Goal: Task Accomplishment & Management: Manage account settings

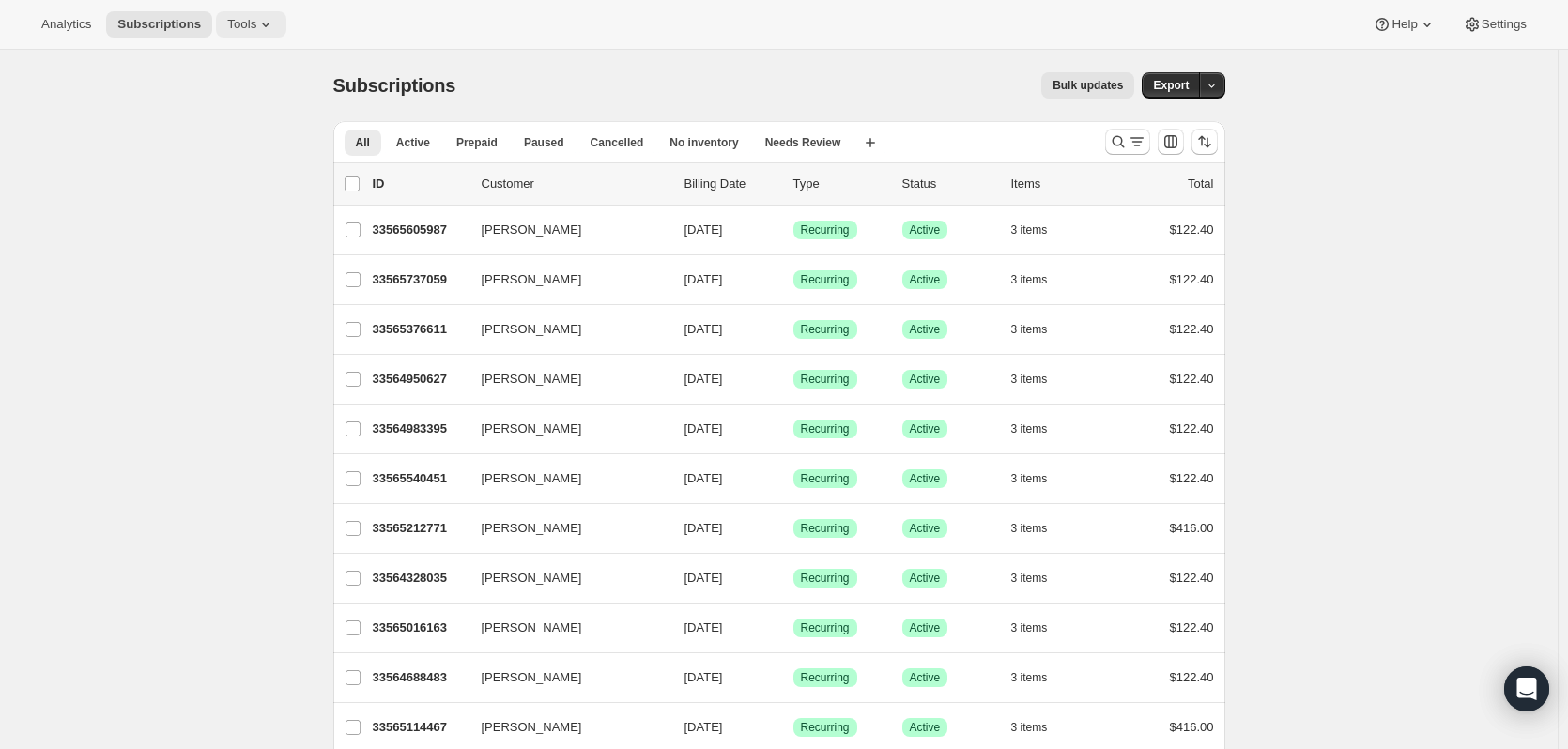
click at [227, 17] on span "Tools" at bounding box center [241, 24] width 29 height 15
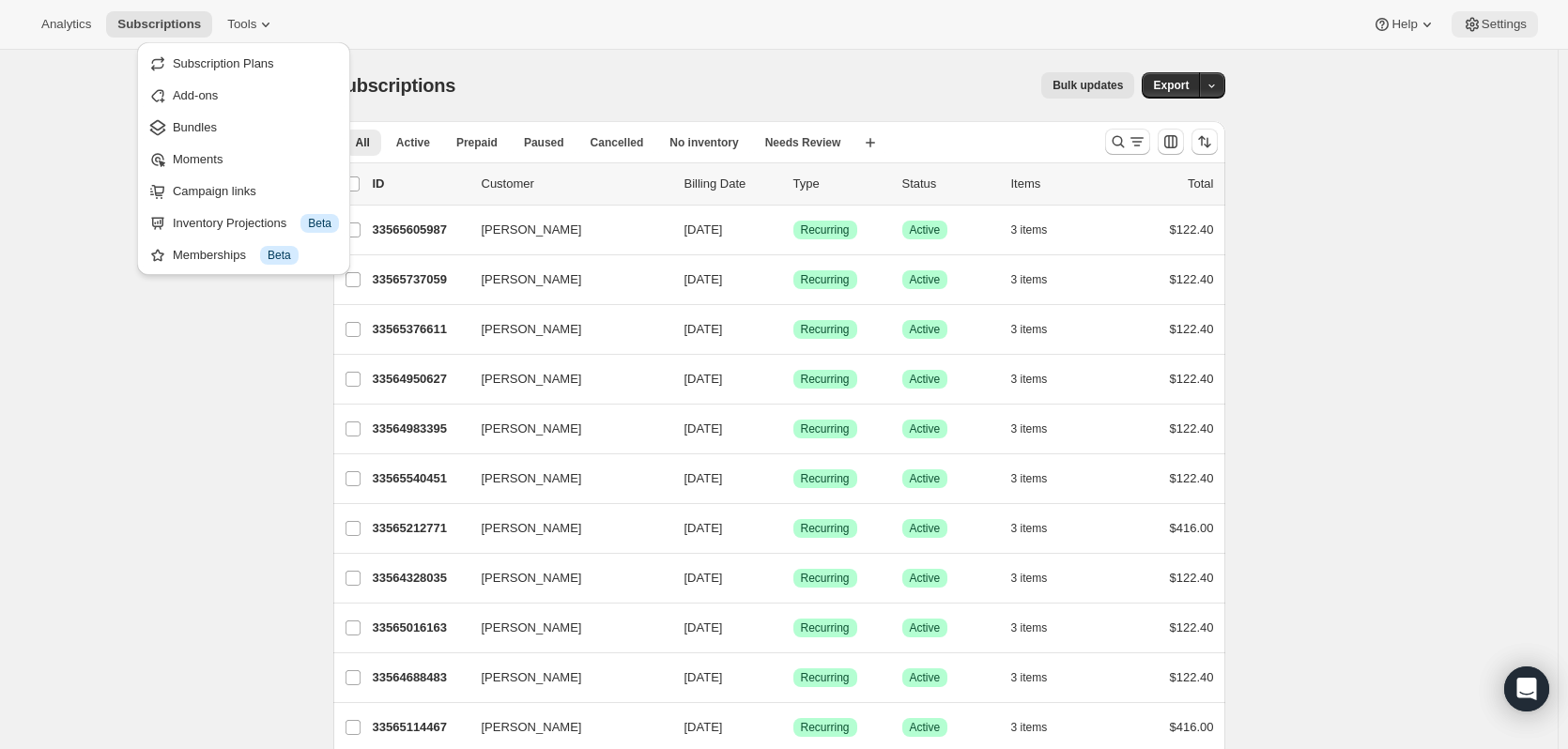
click at [1522, 29] on span "Settings" at bounding box center [1505, 24] width 45 height 15
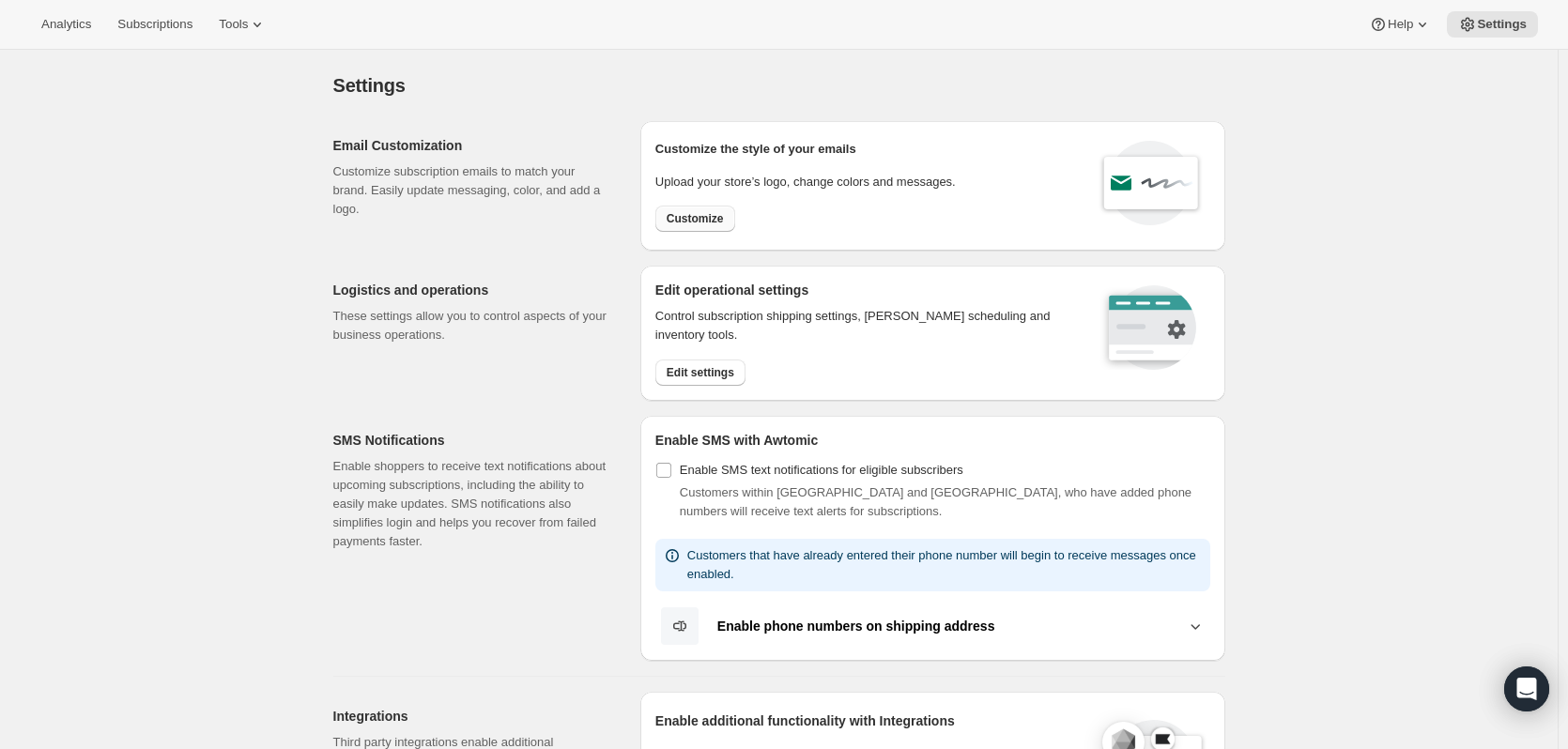
click at [694, 210] on button "Customize" at bounding box center [695, 218] width 80 height 27
select select "subscriptionMessage"
select select "5"
select select "15"
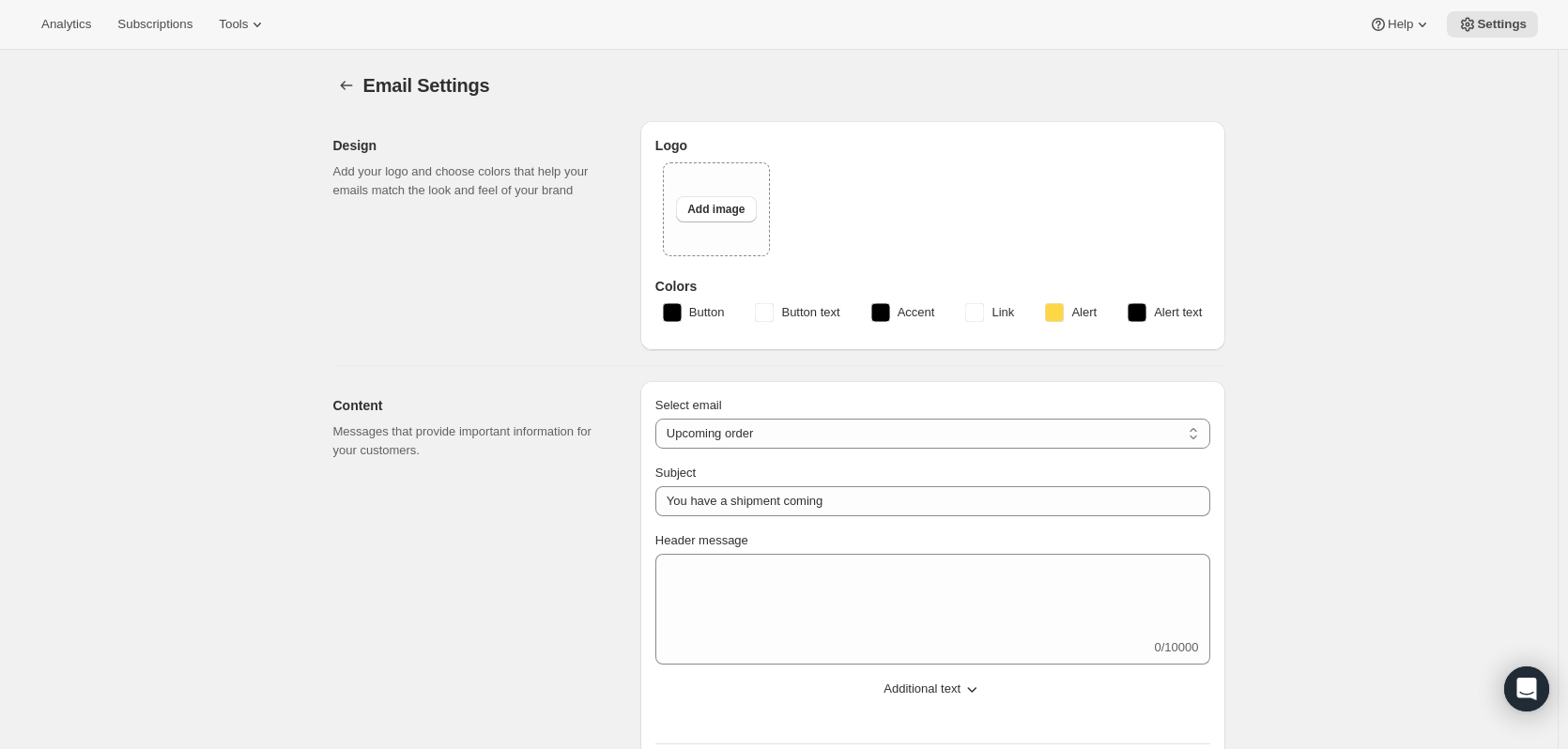
type input "Your next Clif Family Winery shipment is coming soon!"
type textarea "Your next shipment is processing soon!"
select select "7"
select select "10"
type input "Clif Family Winery"
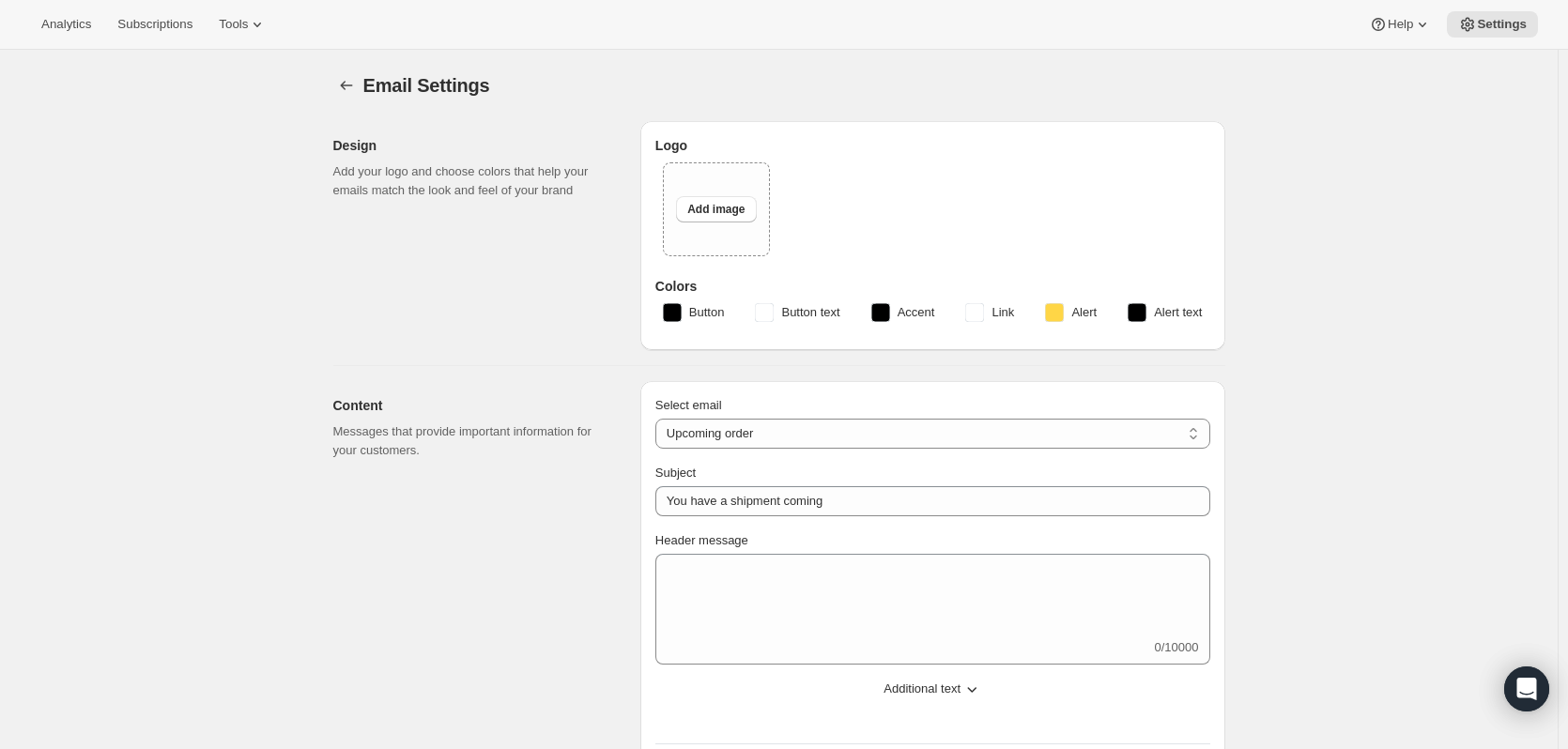
checkbox input "false"
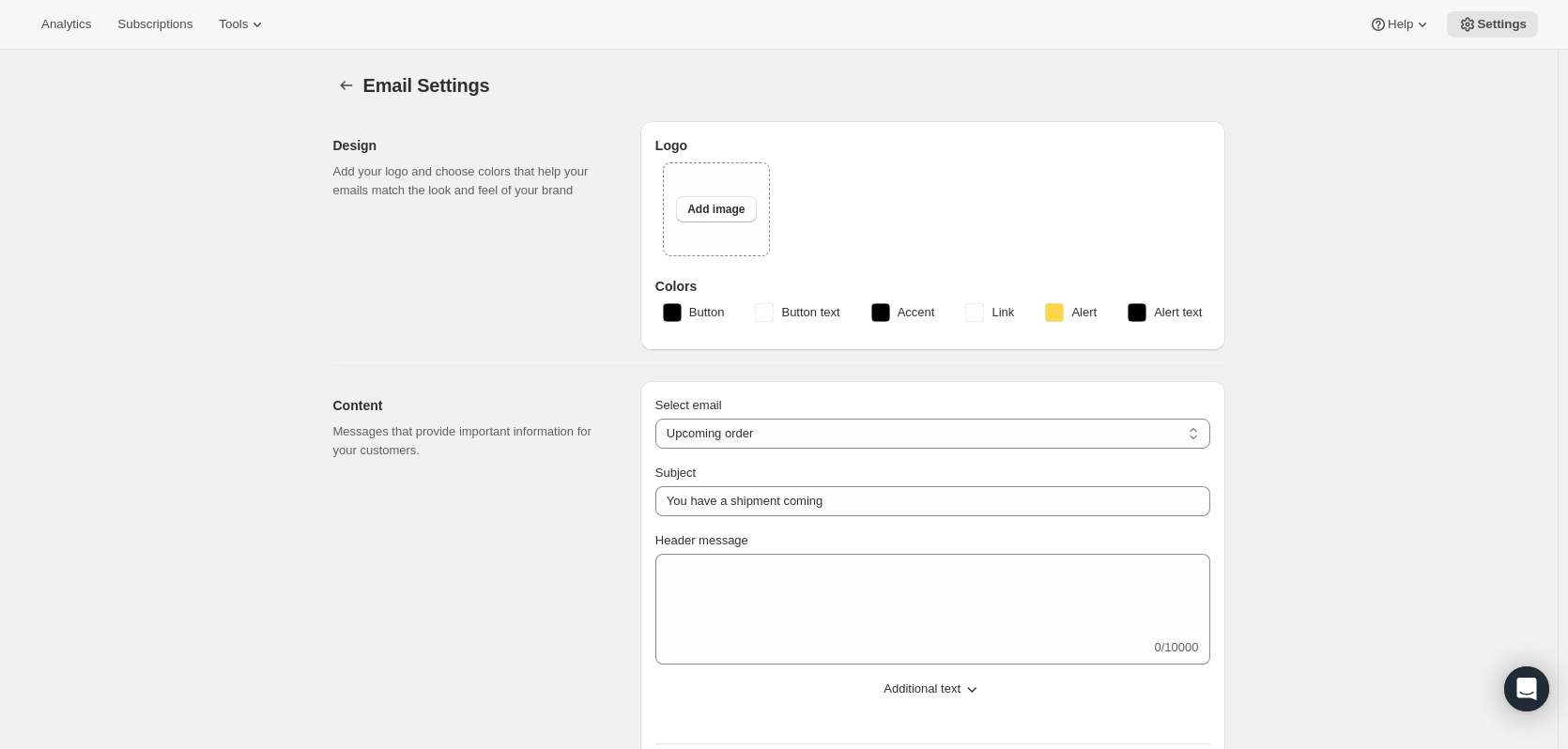
checkbox input "false"
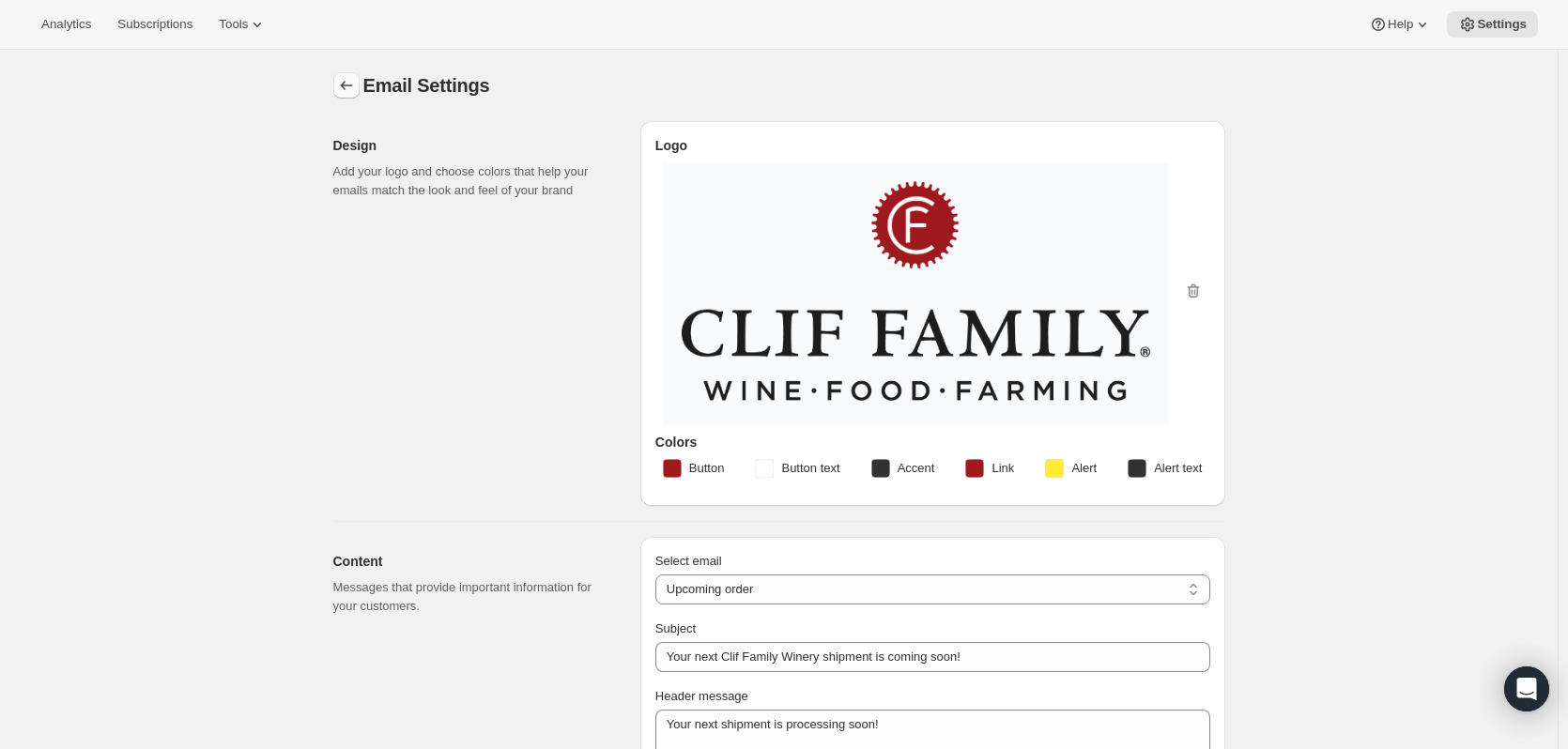
click at [350, 94] on icon "Settings" at bounding box center [346, 85] width 19 height 19
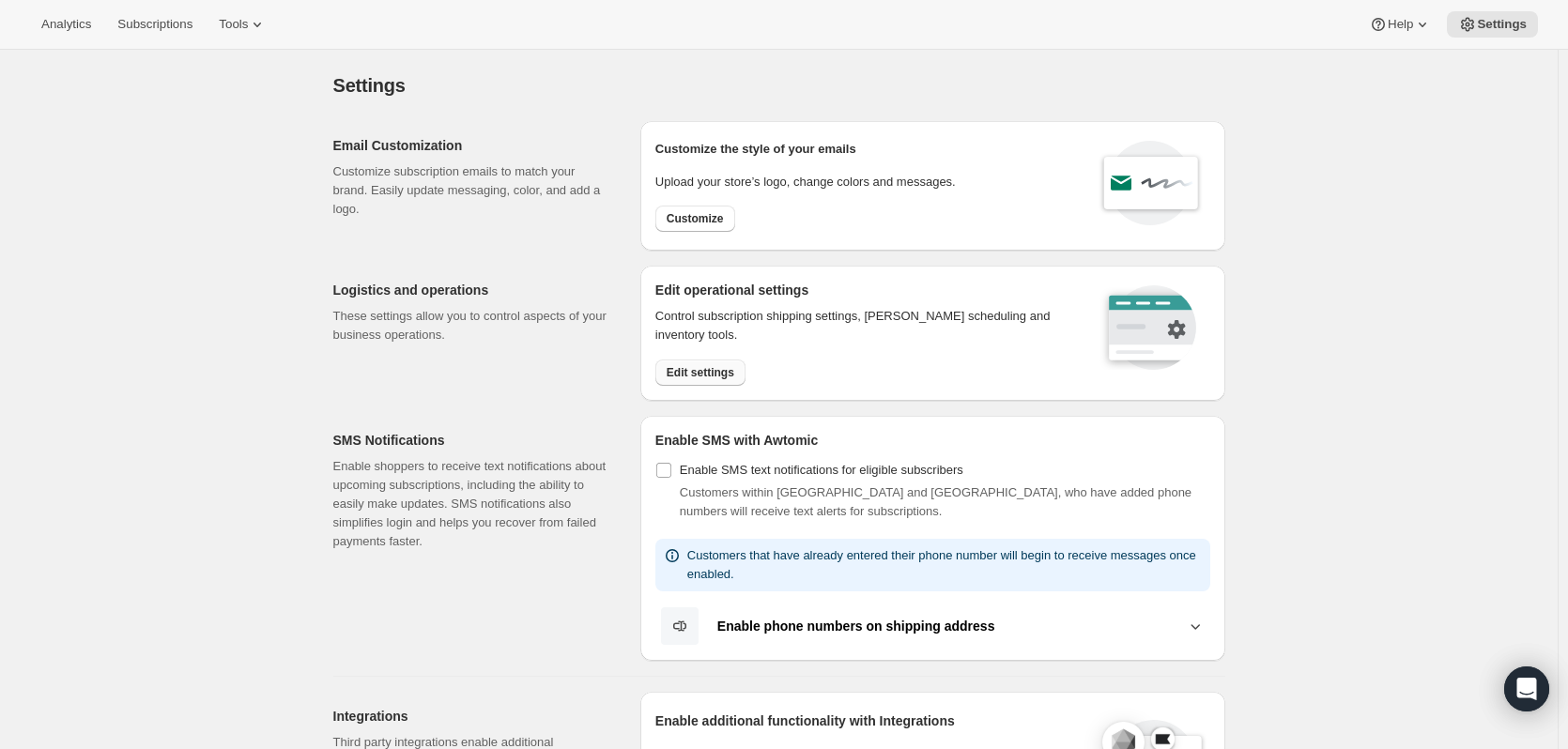
click at [706, 364] on button "Edit settings" at bounding box center [700, 372] width 90 height 27
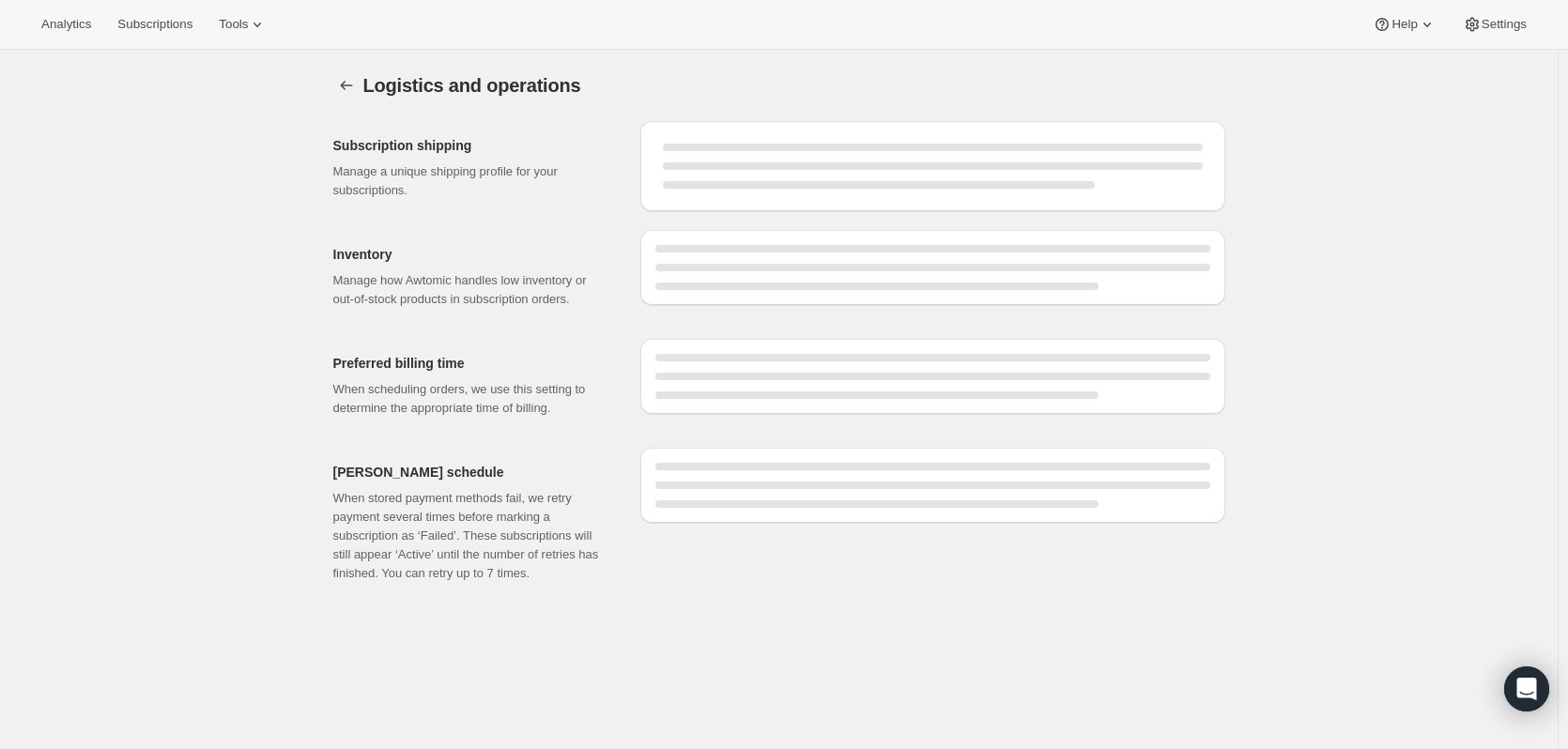
select select "DAY"
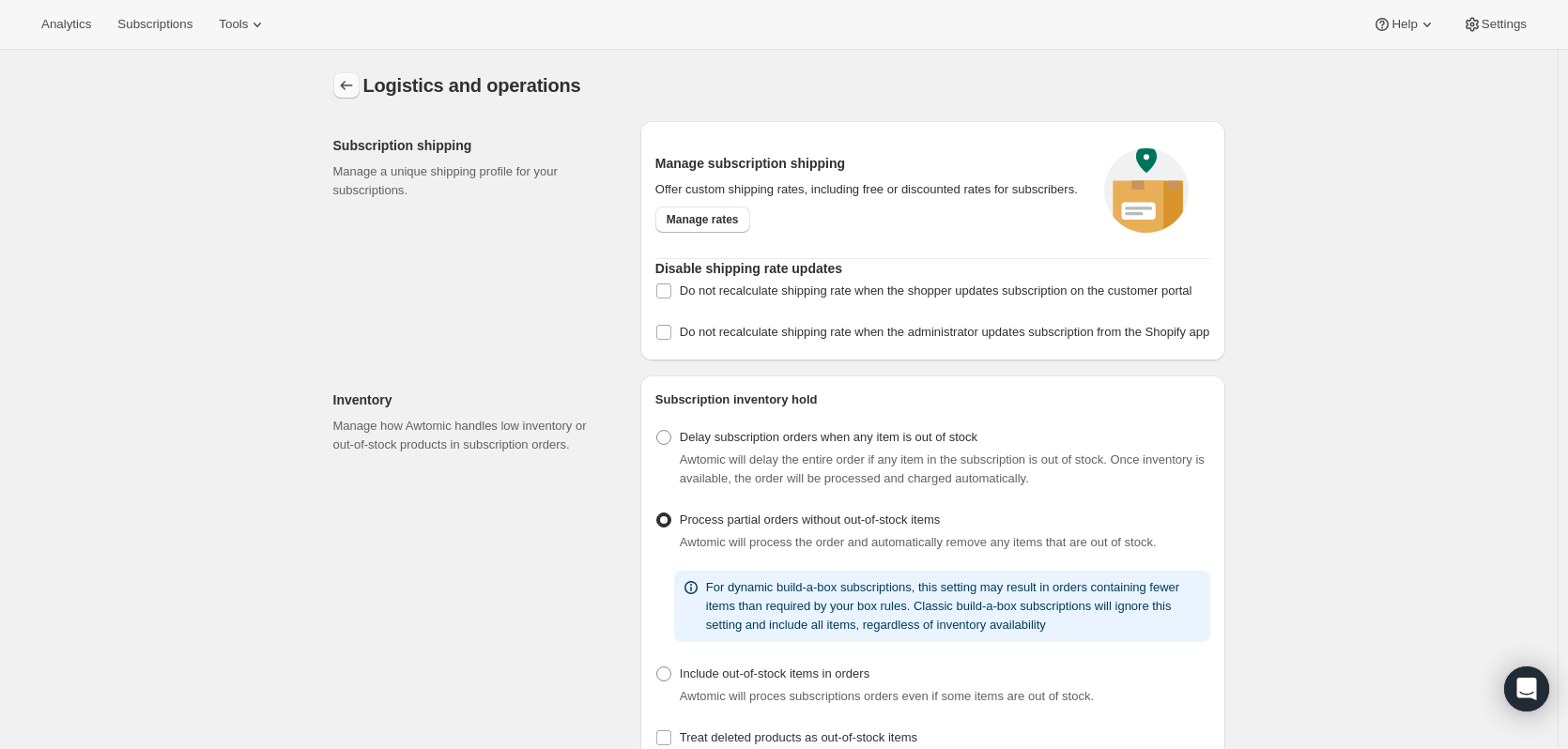
click at [337, 85] on button "Settings" at bounding box center [346, 85] width 27 height 27
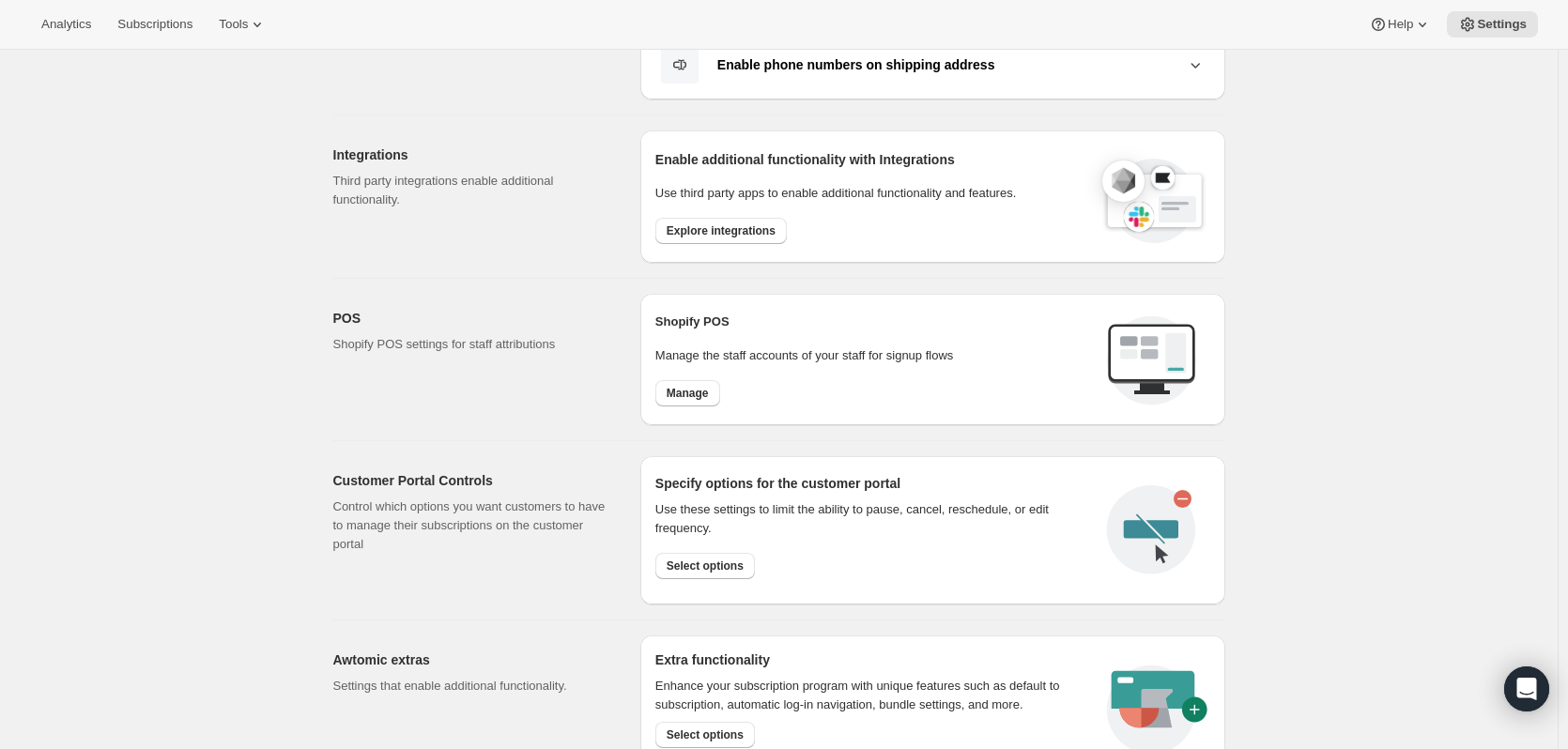
scroll to position [563, 0]
click at [684, 230] on span "Explore integrations" at bounding box center [721, 229] width 109 height 15
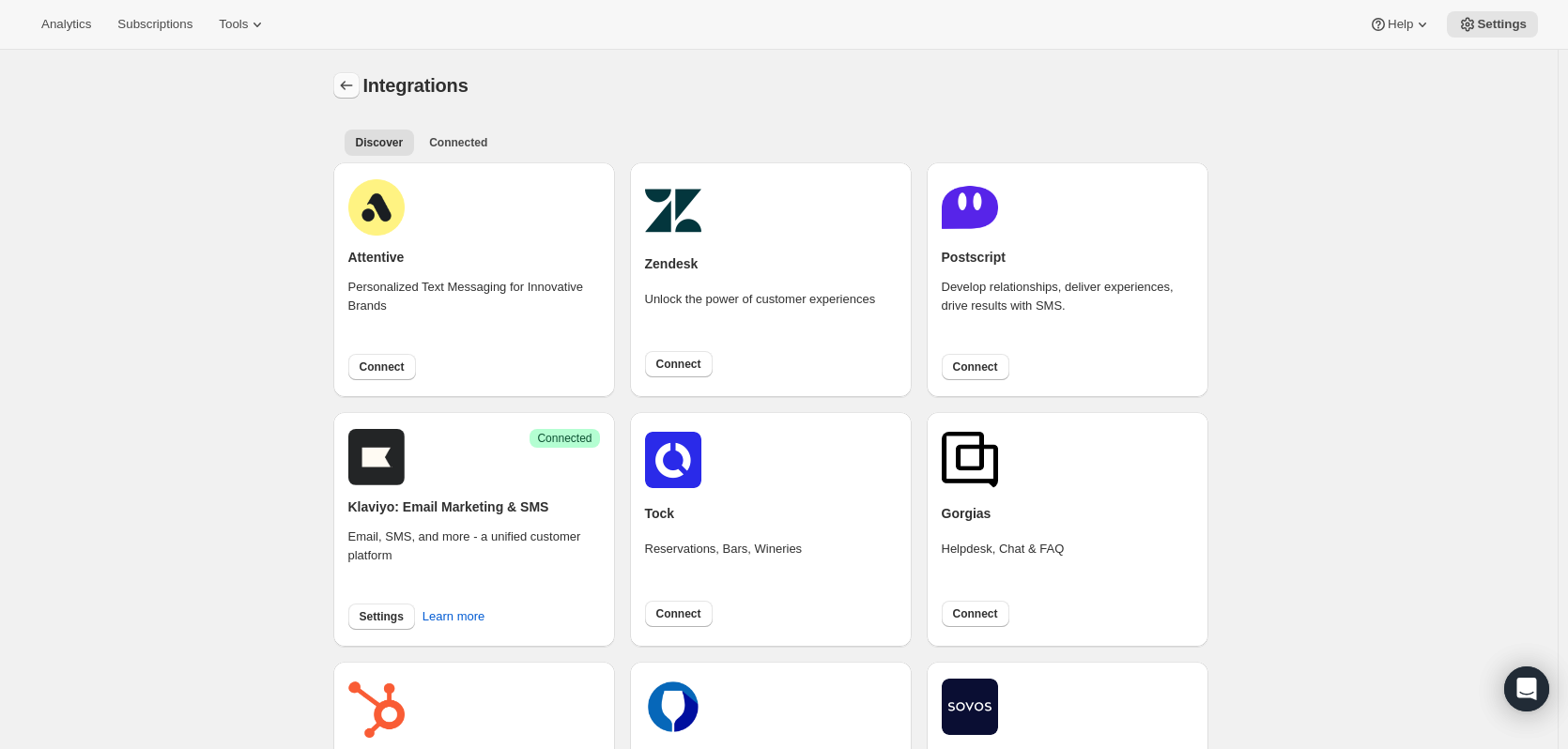
click at [342, 82] on icon "Settings" at bounding box center [346, 85] width 19 height 19
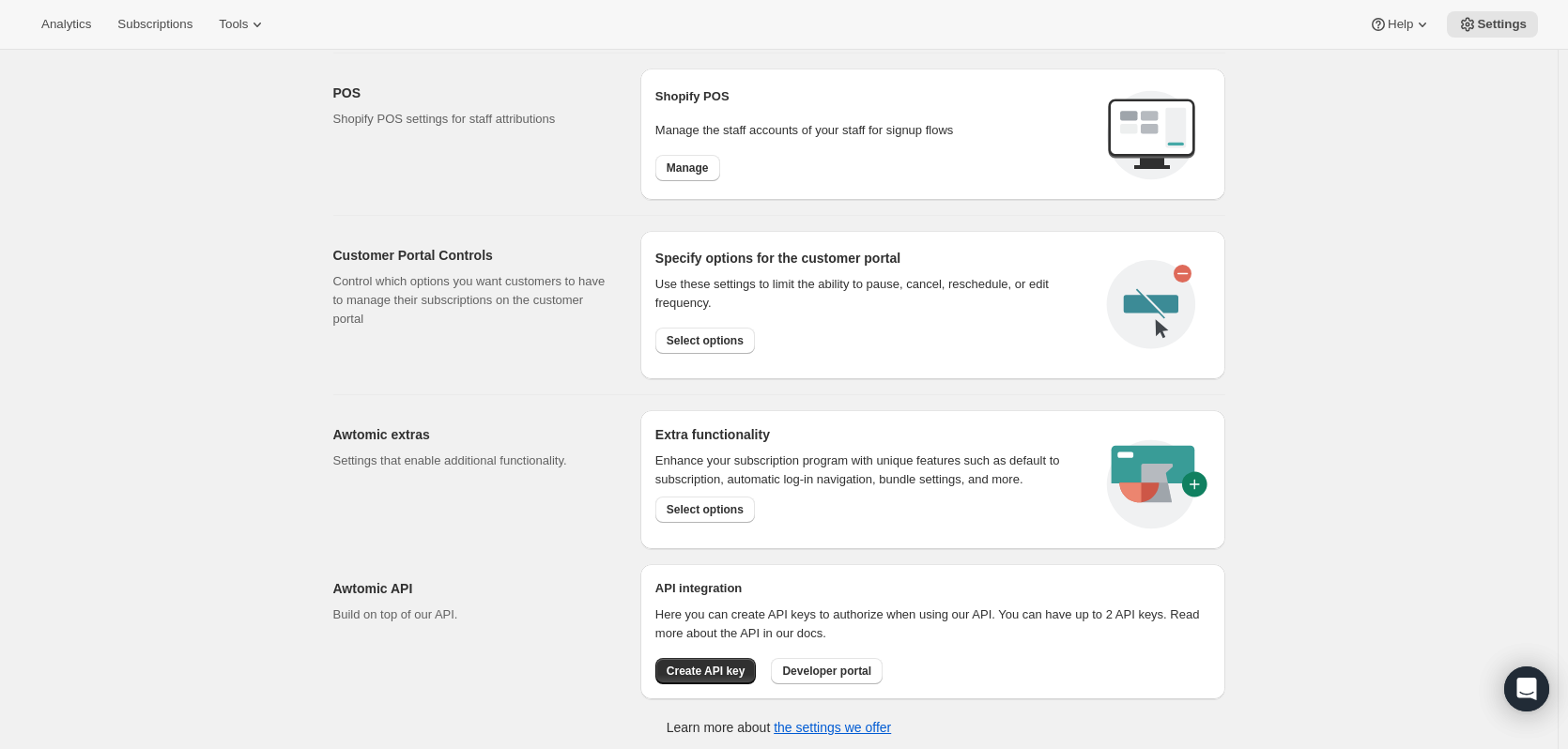
scroll to position [790, 0]
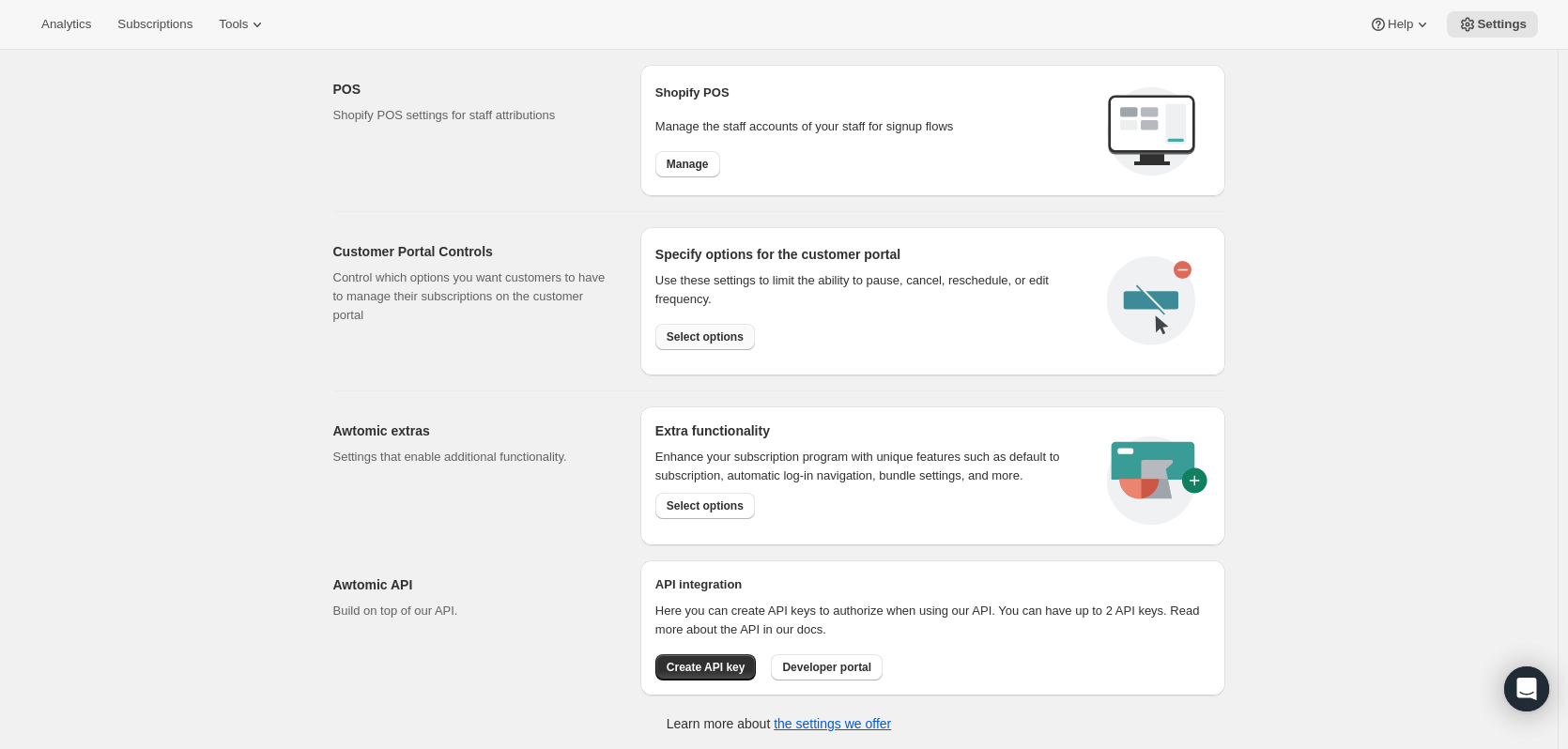
click at [678, 337] on span "Select options" at bounding box center [706, 337] width 77 height 15
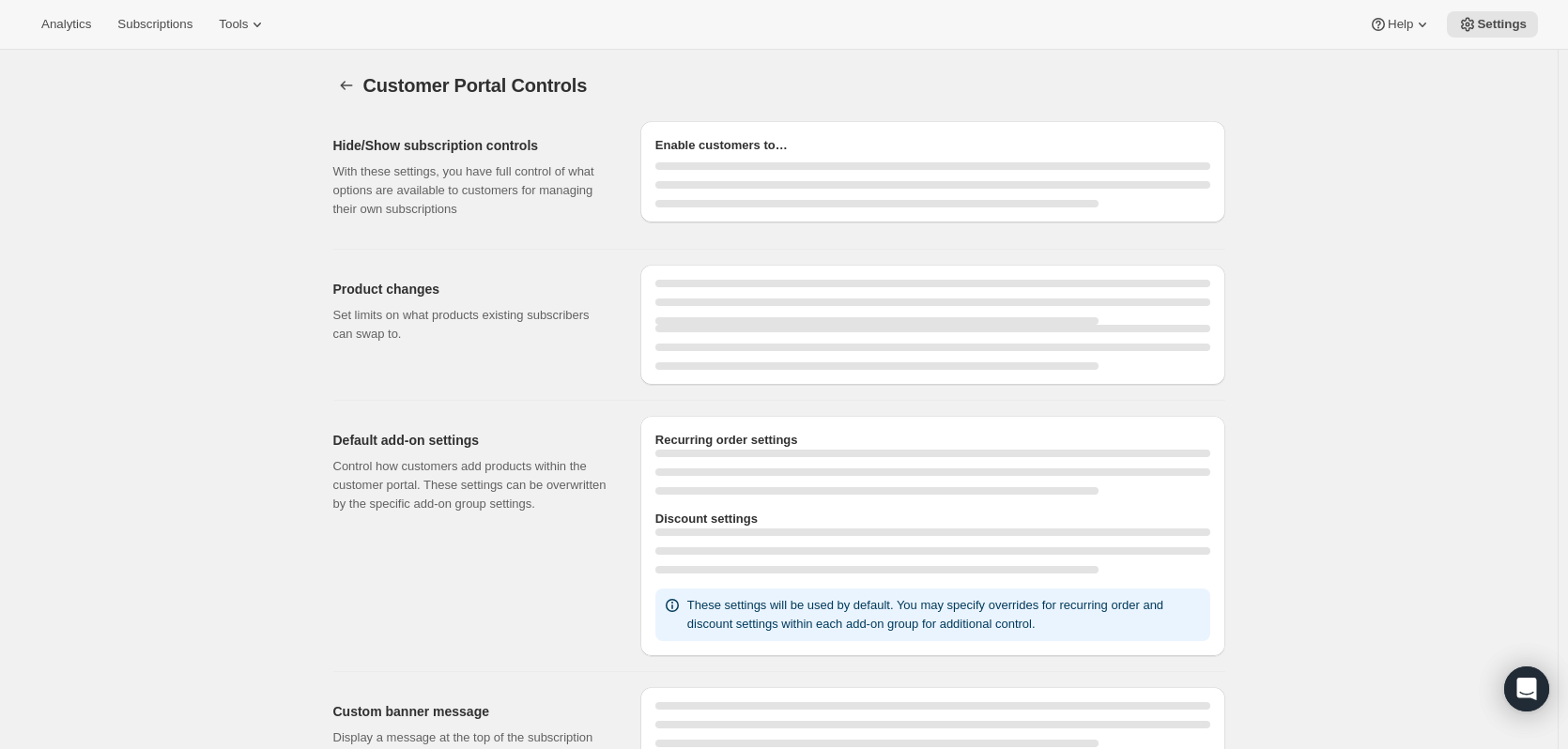
select select "INTERVAL"
select select "MONTH"
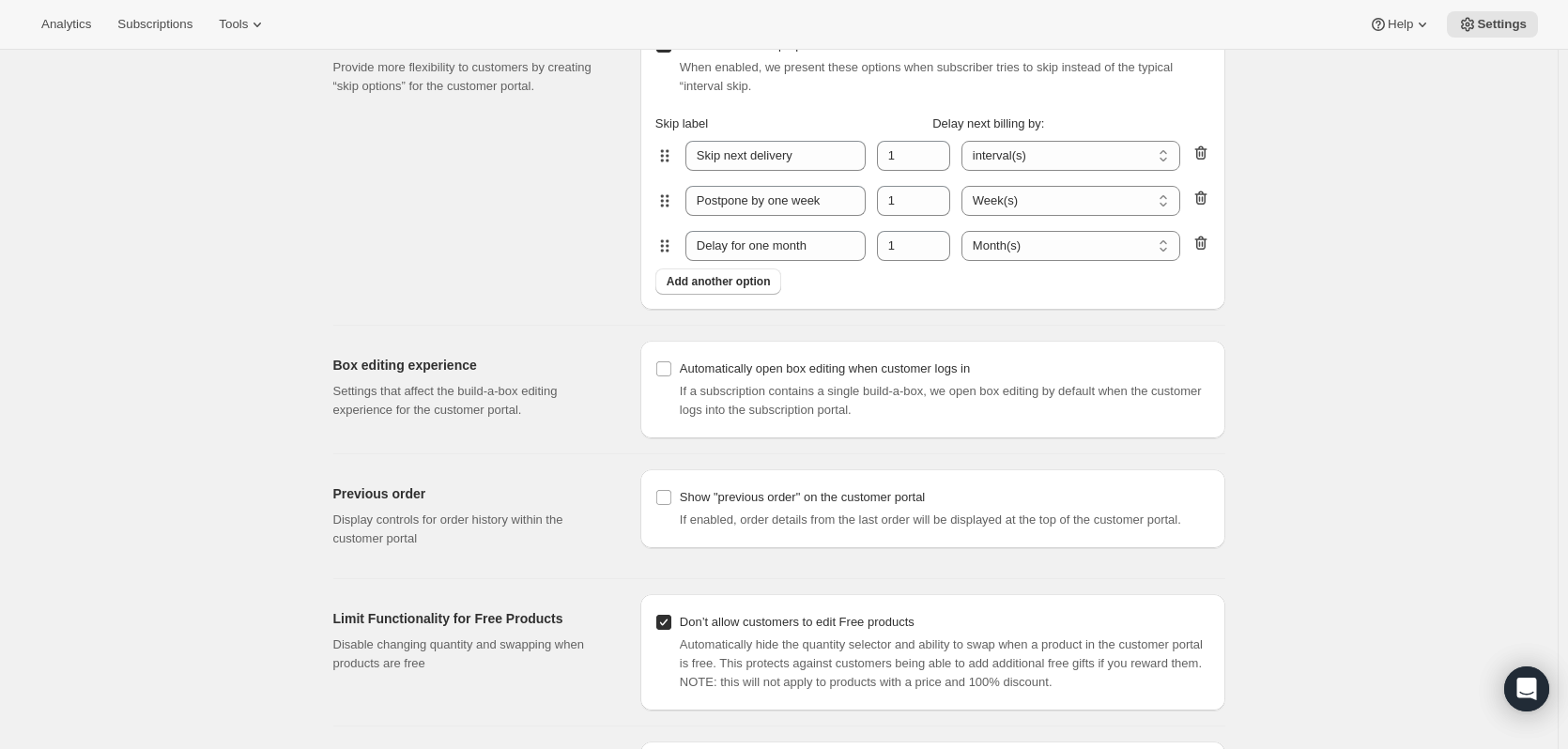
scroll to position [1923, 0]
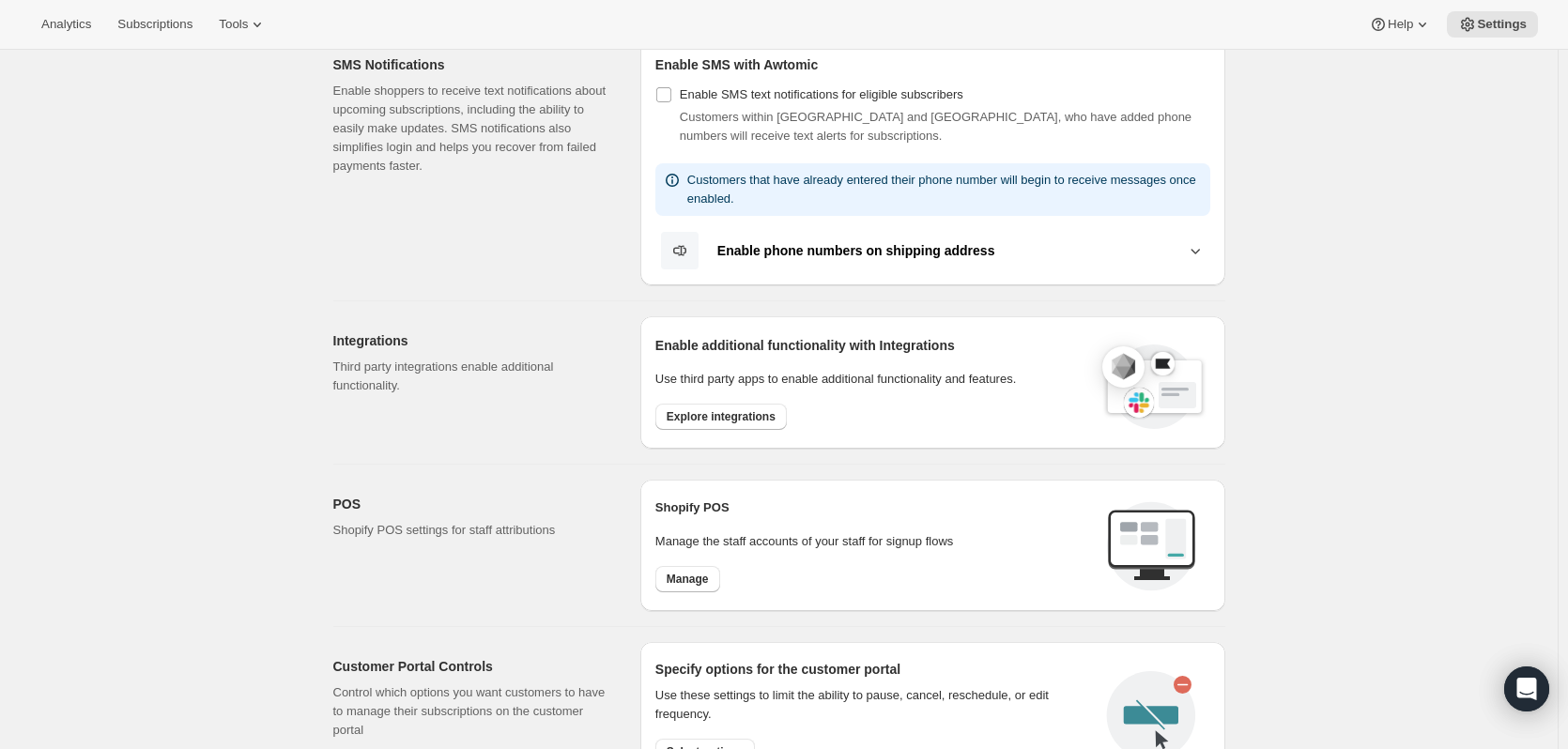
scroll to position [187, 0]
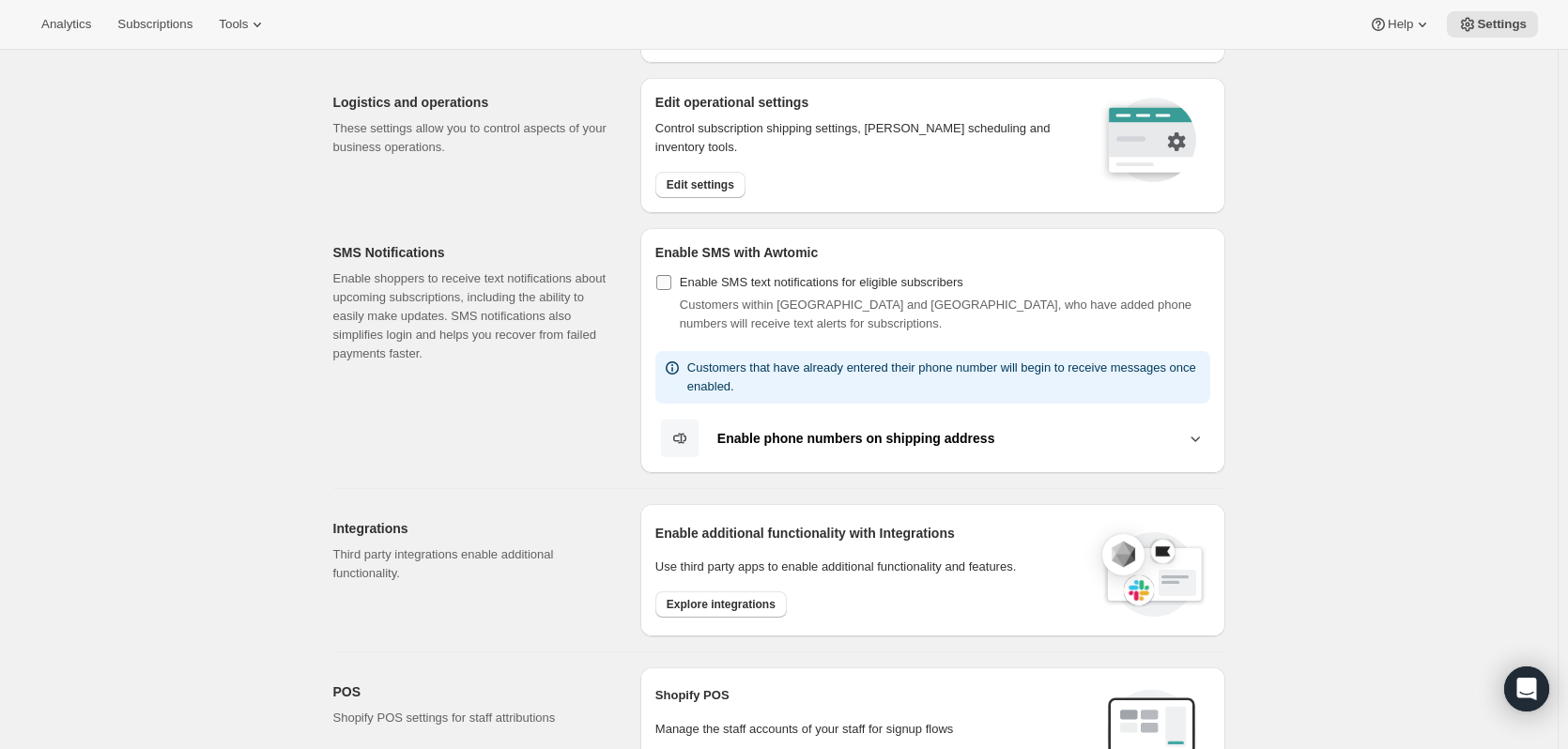
click at [772, 288] on span "Enable SMS text notifications for eligible subscribers" at bounding box center [821, 282] width 283 height 14
click at [671, 288] on input "Enable SMS text notifications for eligible subscribers" at bounding box center [663, 282] width 15 height 15
checkbox input "true"
select select "22:00"
select select "09:00"
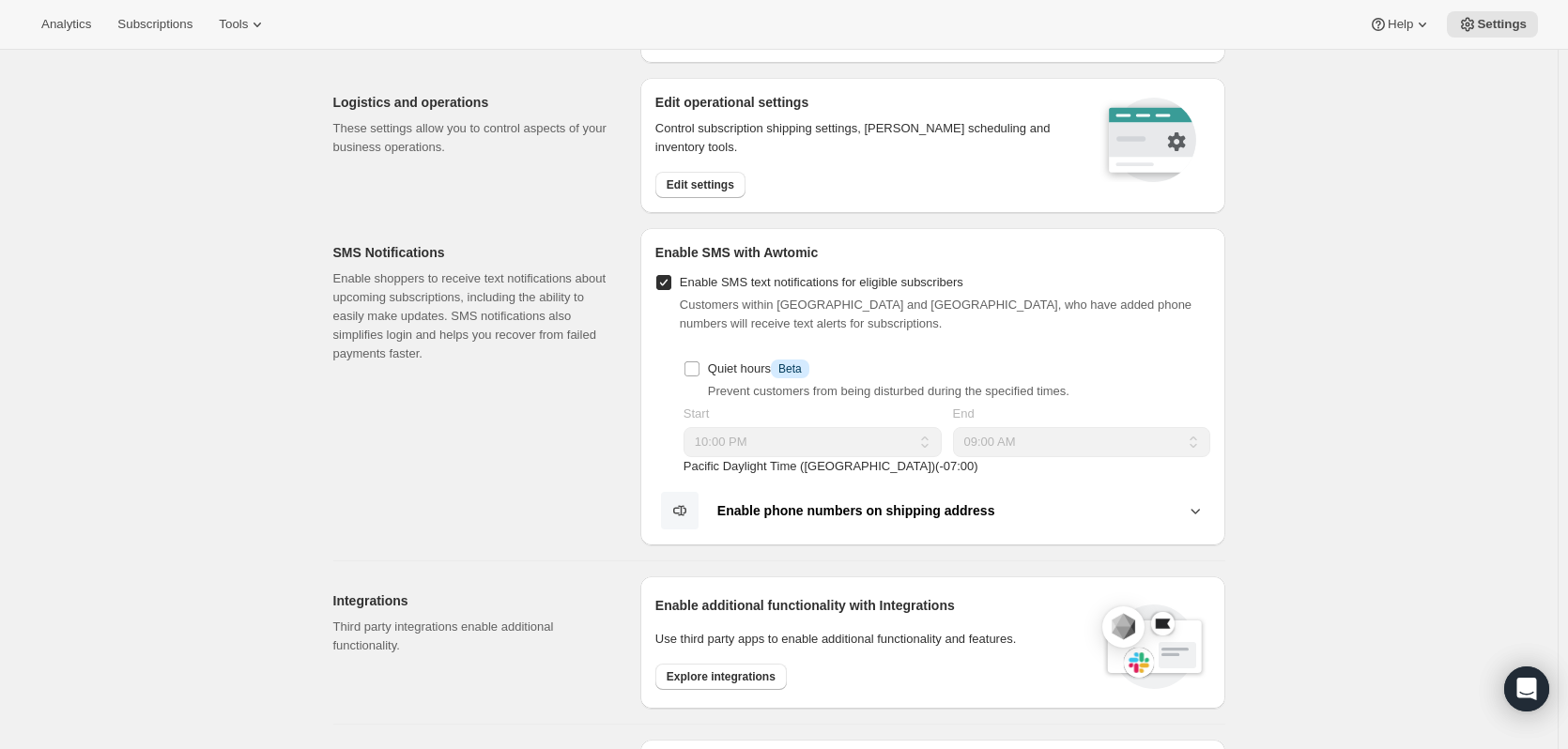
click at [772, 288] on span "Enable SMS text notifications for eligible subscribers" at bounding box center [821, 282] width 283 height 14
click at [671, 288] on input "Enable SMS text notifications for eligible subscribers" at bounding box center [663, 282] width 15 height 15
checkbox input "false"
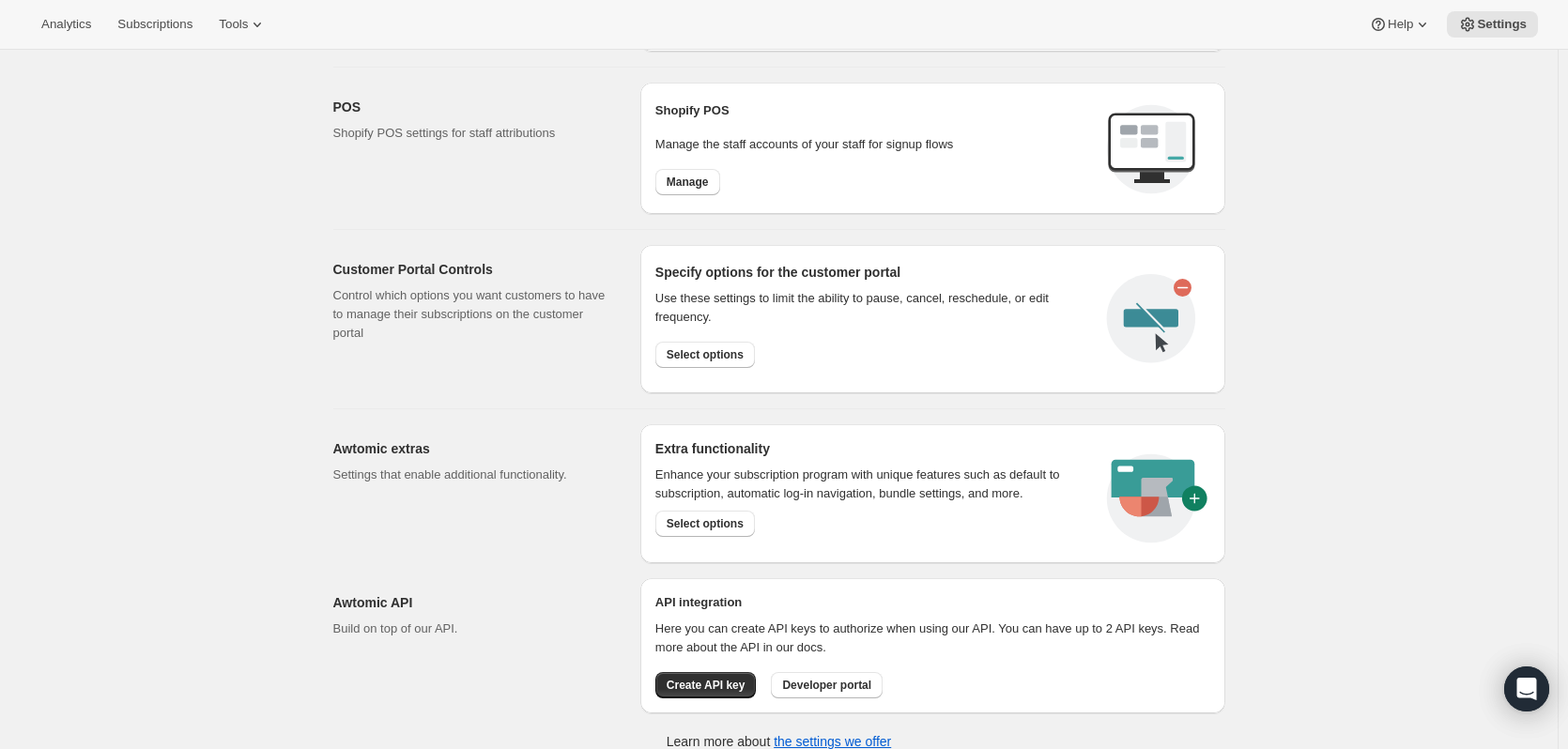
scroll to position [790, 0]
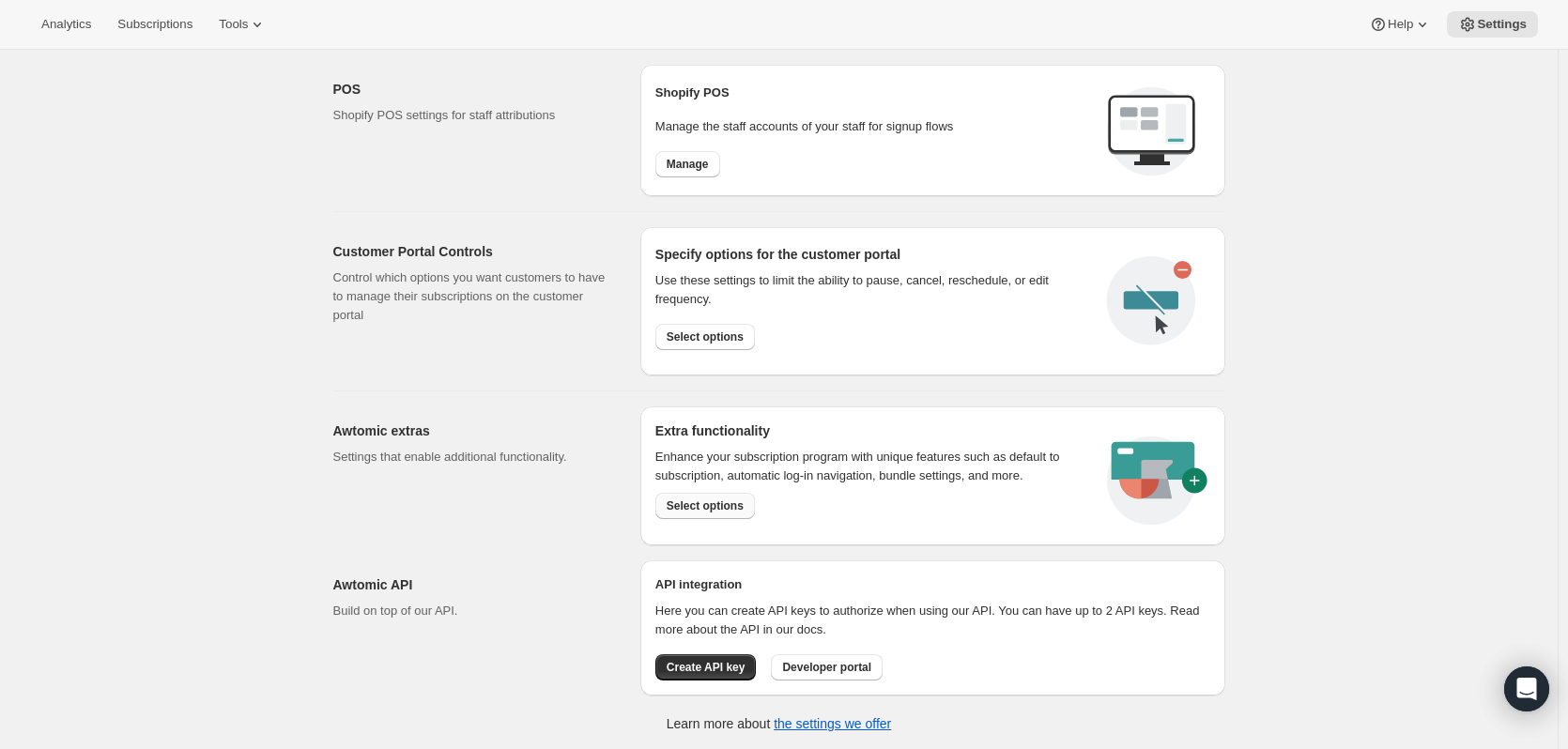
click at [699, 501] on span "Select options" at bounding box center [706, 505] width 77 height 15
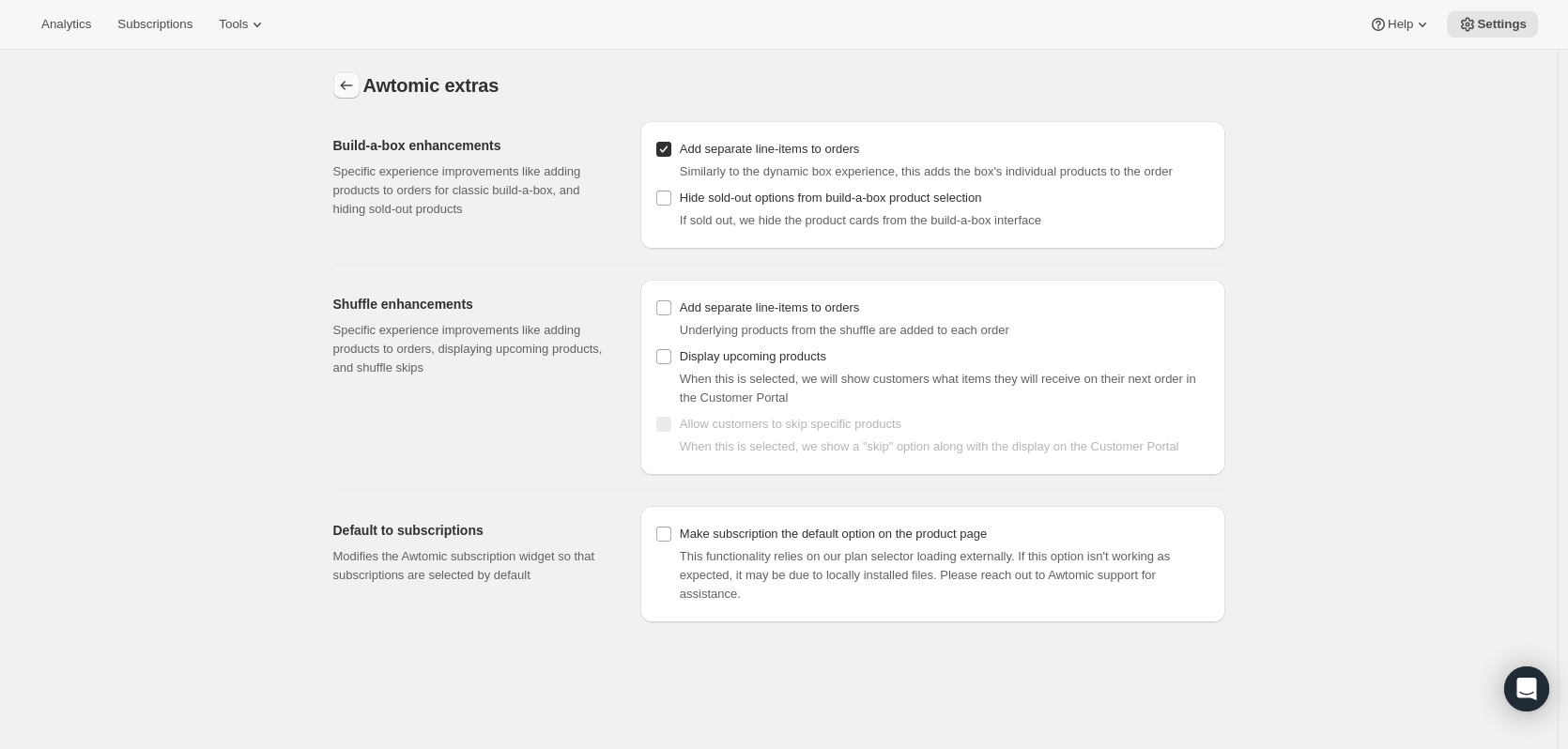
click at [350, 78] on icon "Settings" at bounding box center [346, 85] width 19 height 19
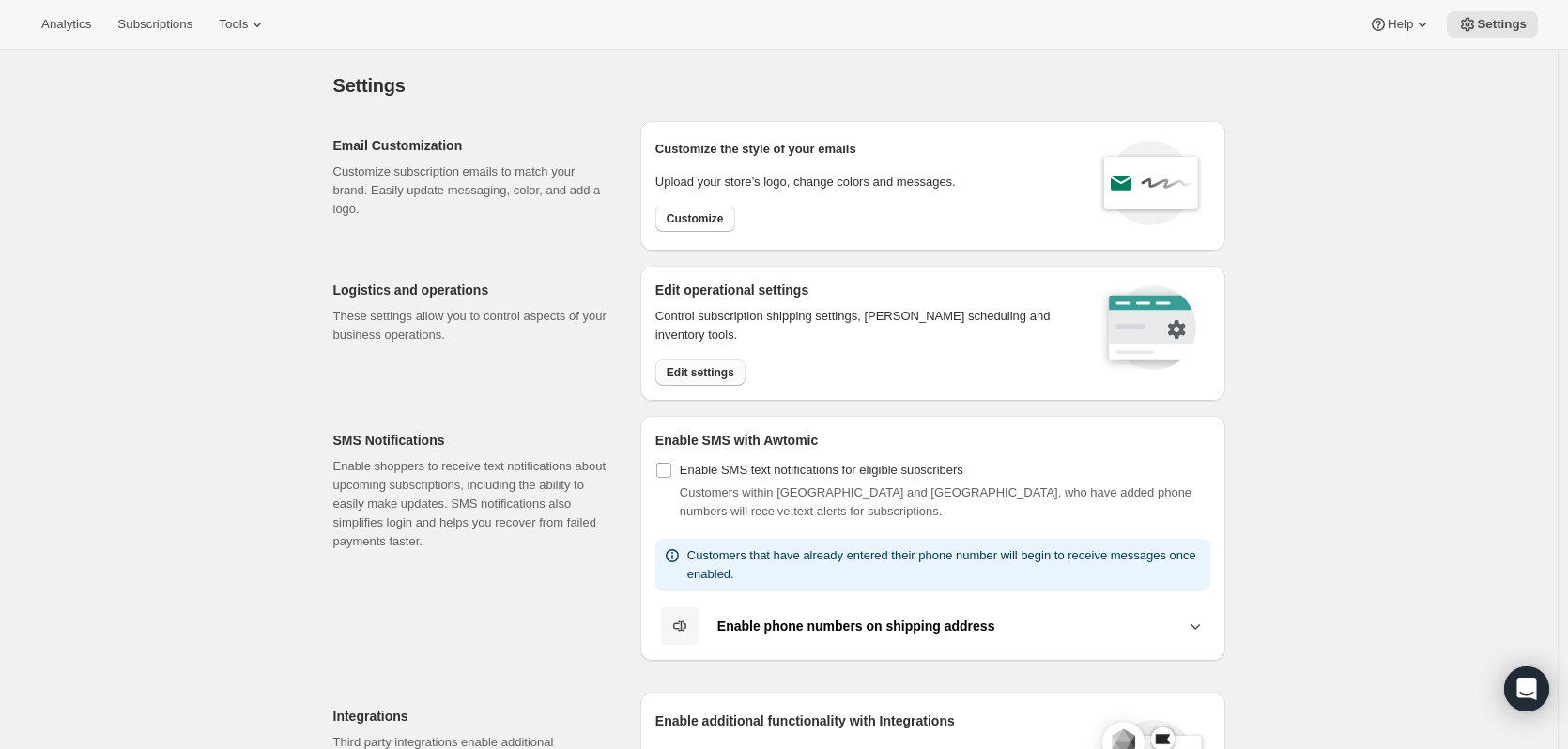
click at [713, 374] on span "Edit settings" at bounding box center [701, 372] width 68 height 15
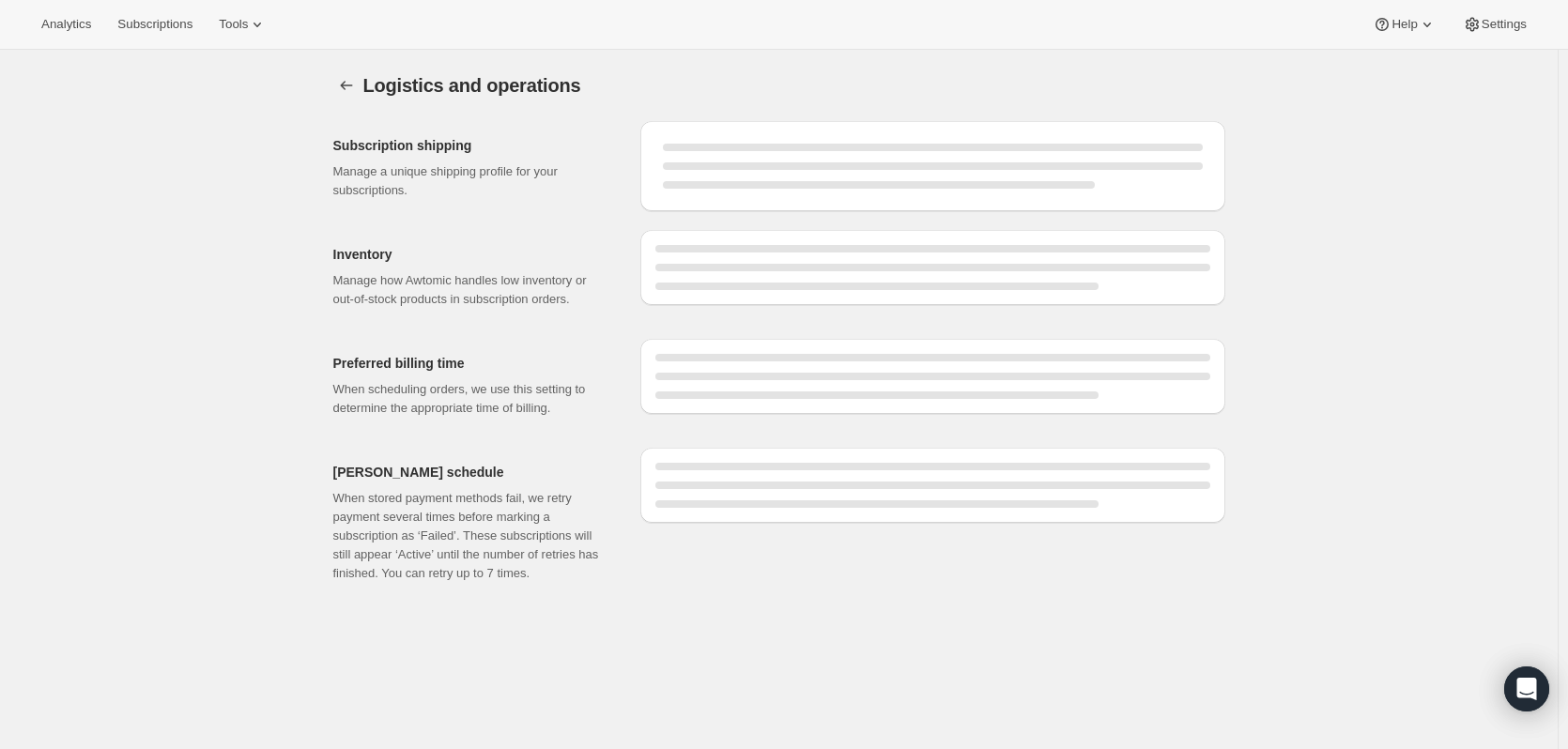
select select "DAY"
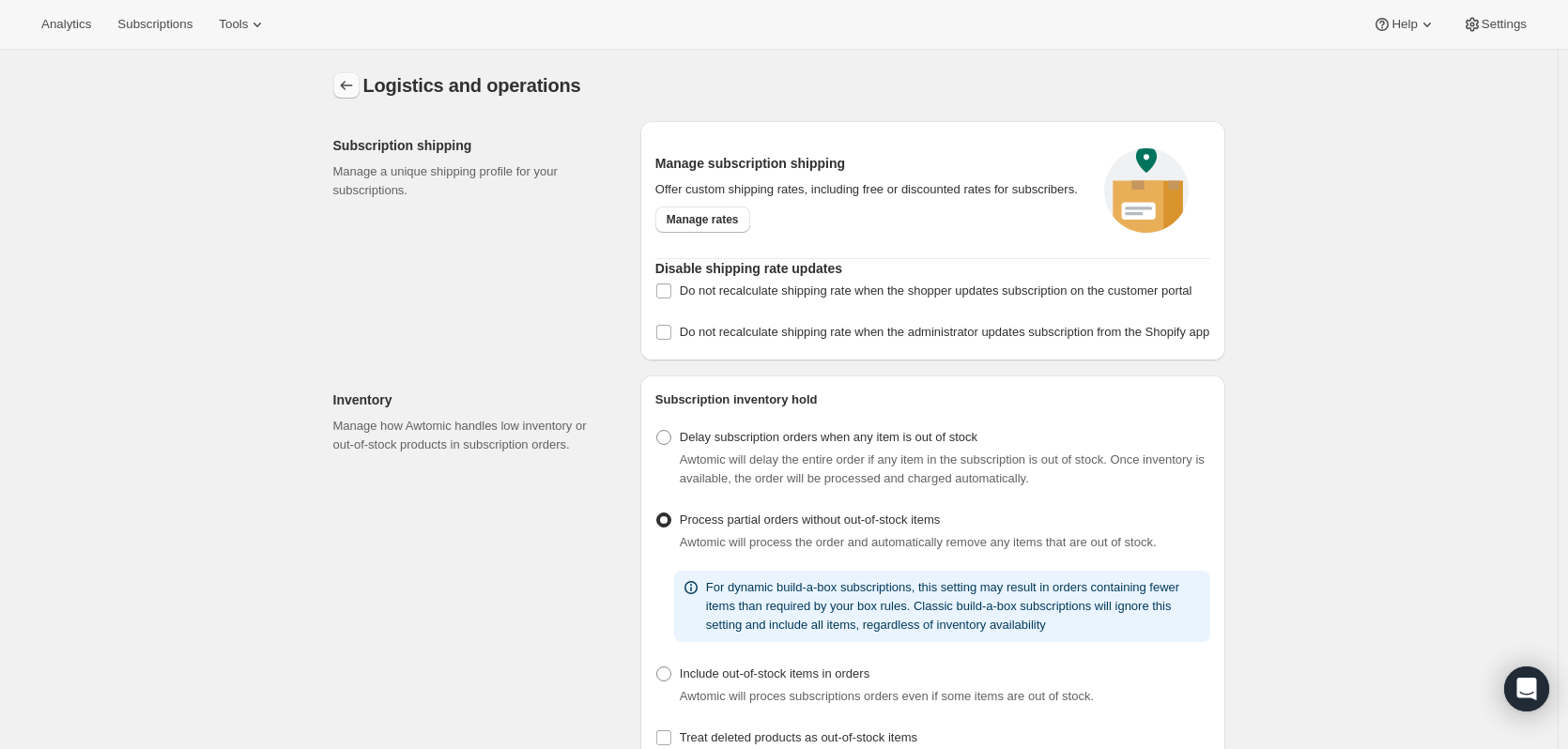
click at [356, 87] on icon "Settings" at bounding box center [346, 85] width 19 height 19
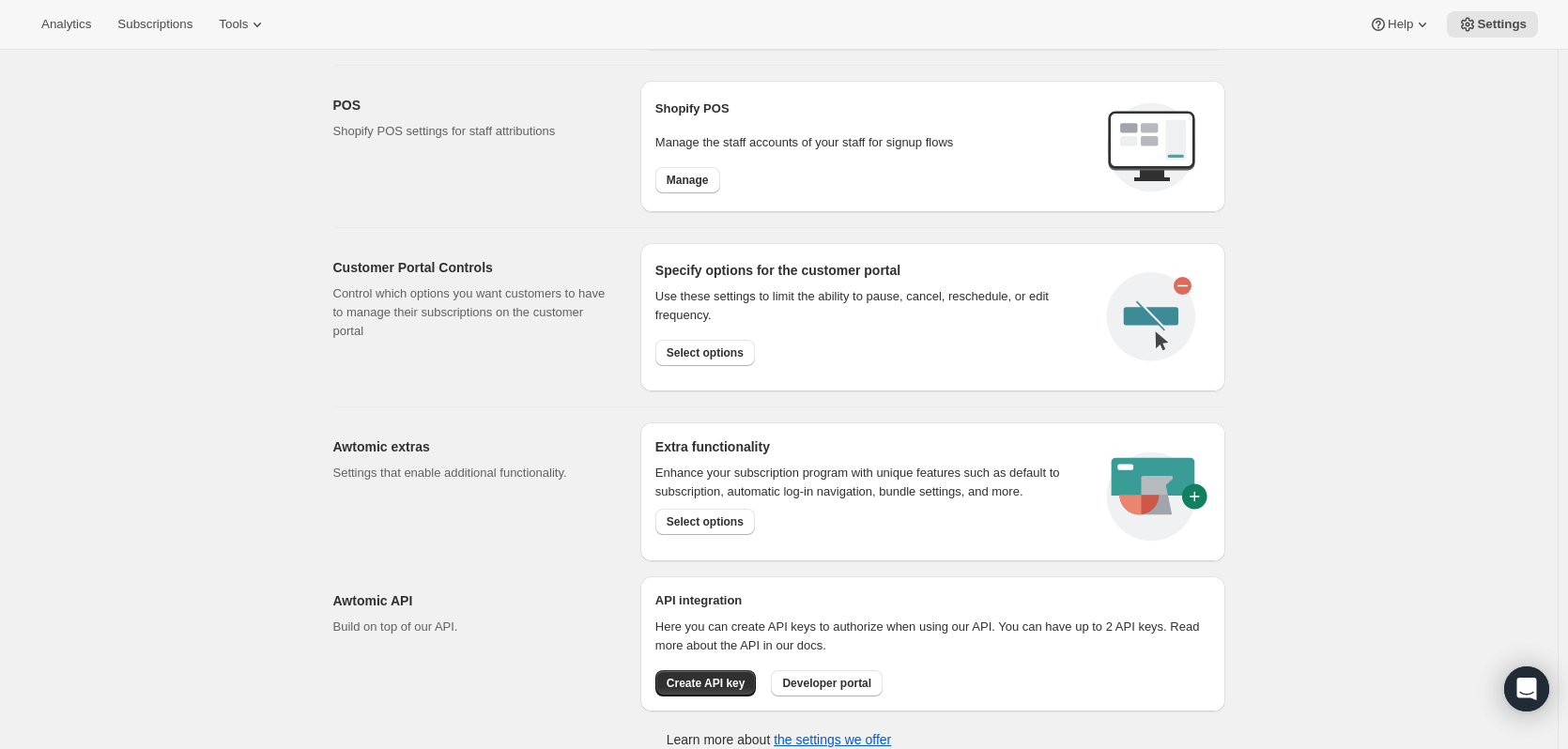
scroll to position [790, 0]
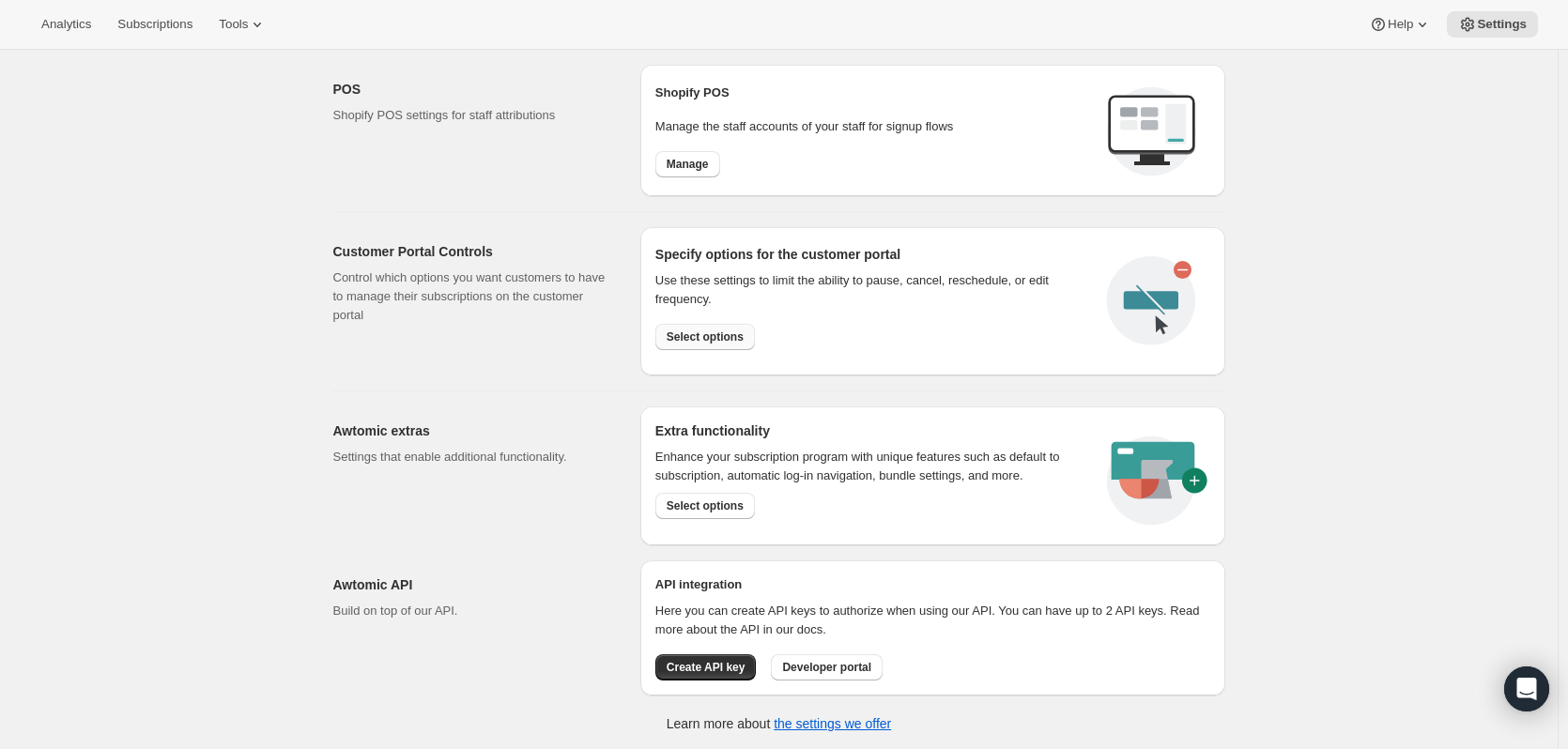
click at [704, 337] on span "Select options" at bounding box center [706, 337] width 77 height 15
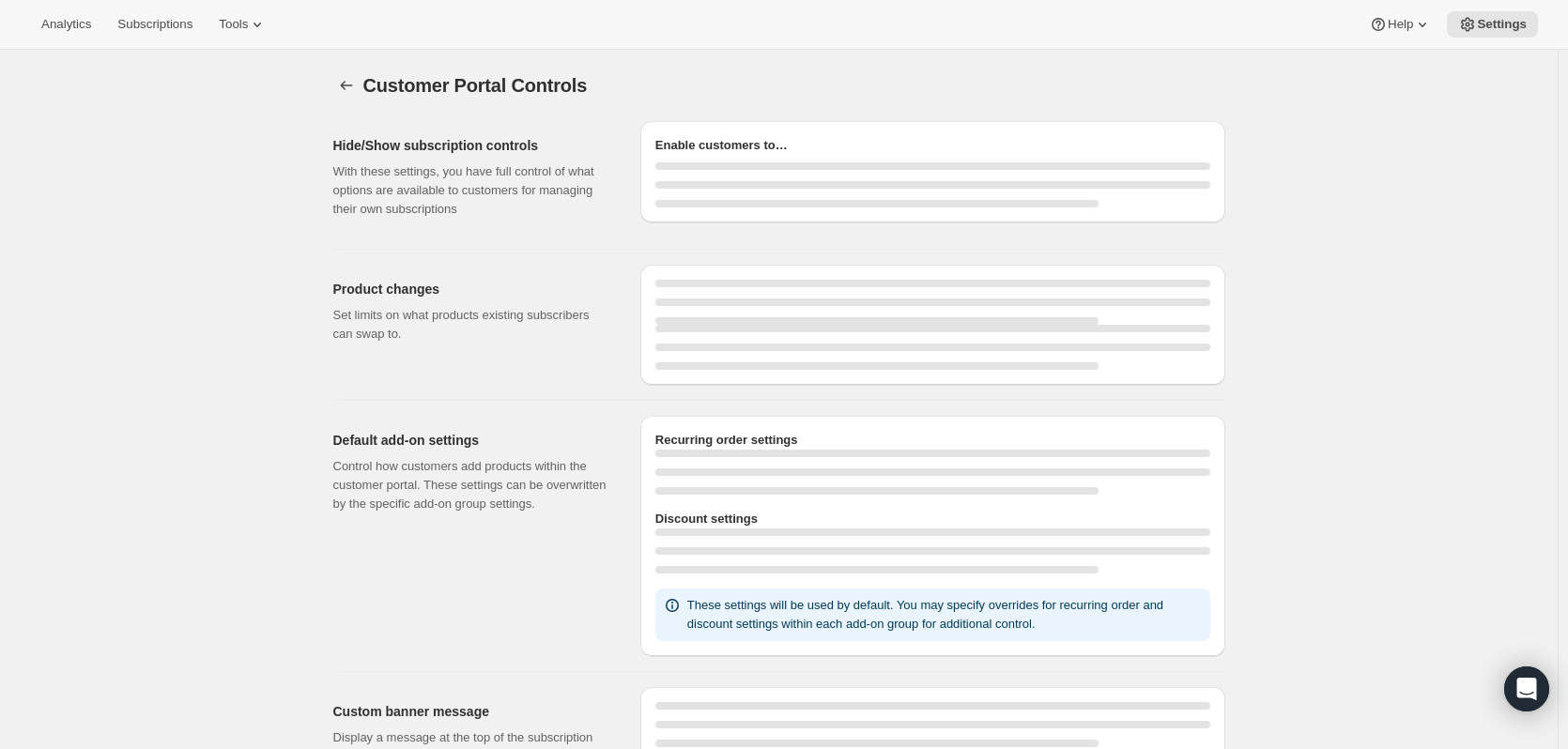
select select "INTERVAL"
select select "MONTH"
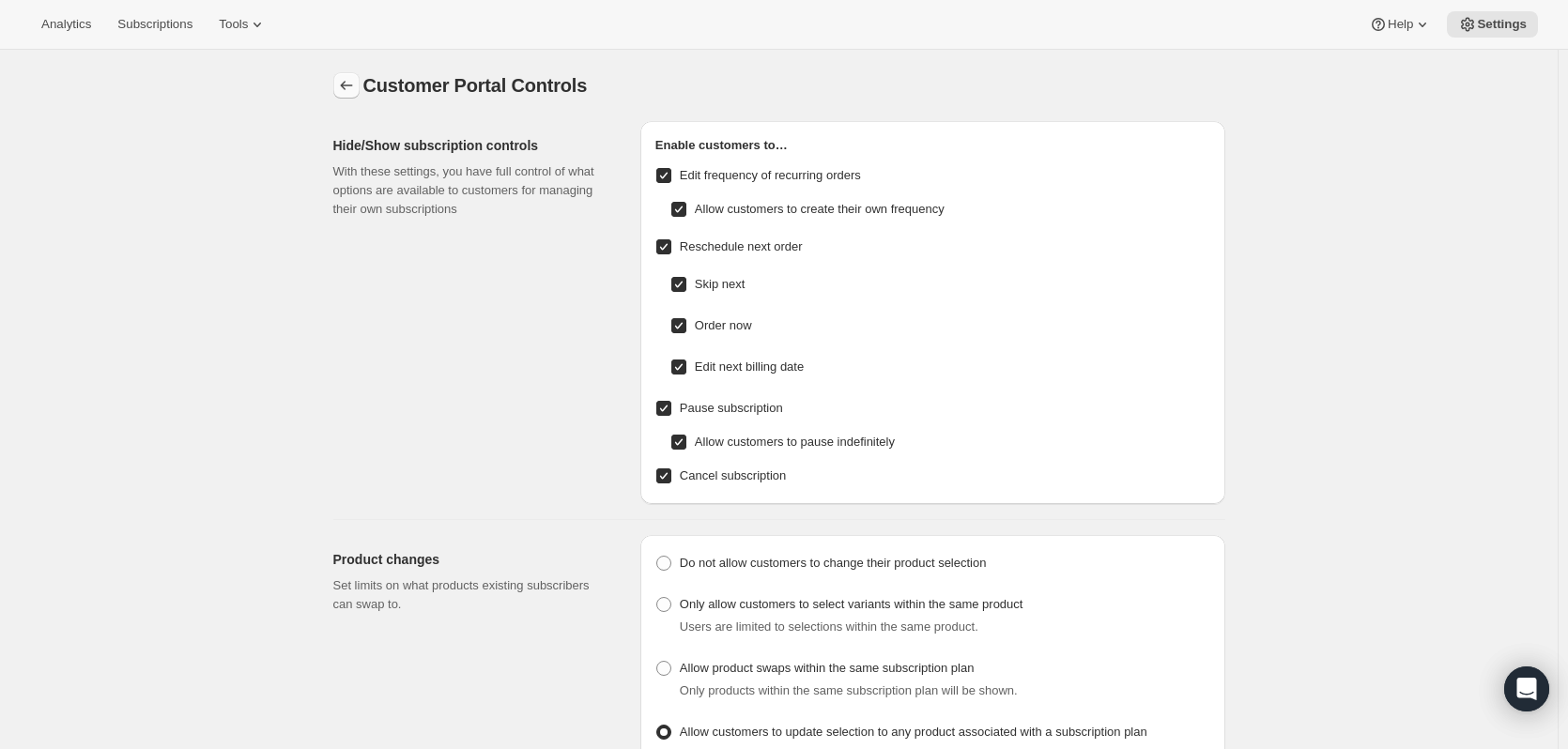
click at [338, 87] on button "Settings" at bounding box center [346, 85] width 27 height 27
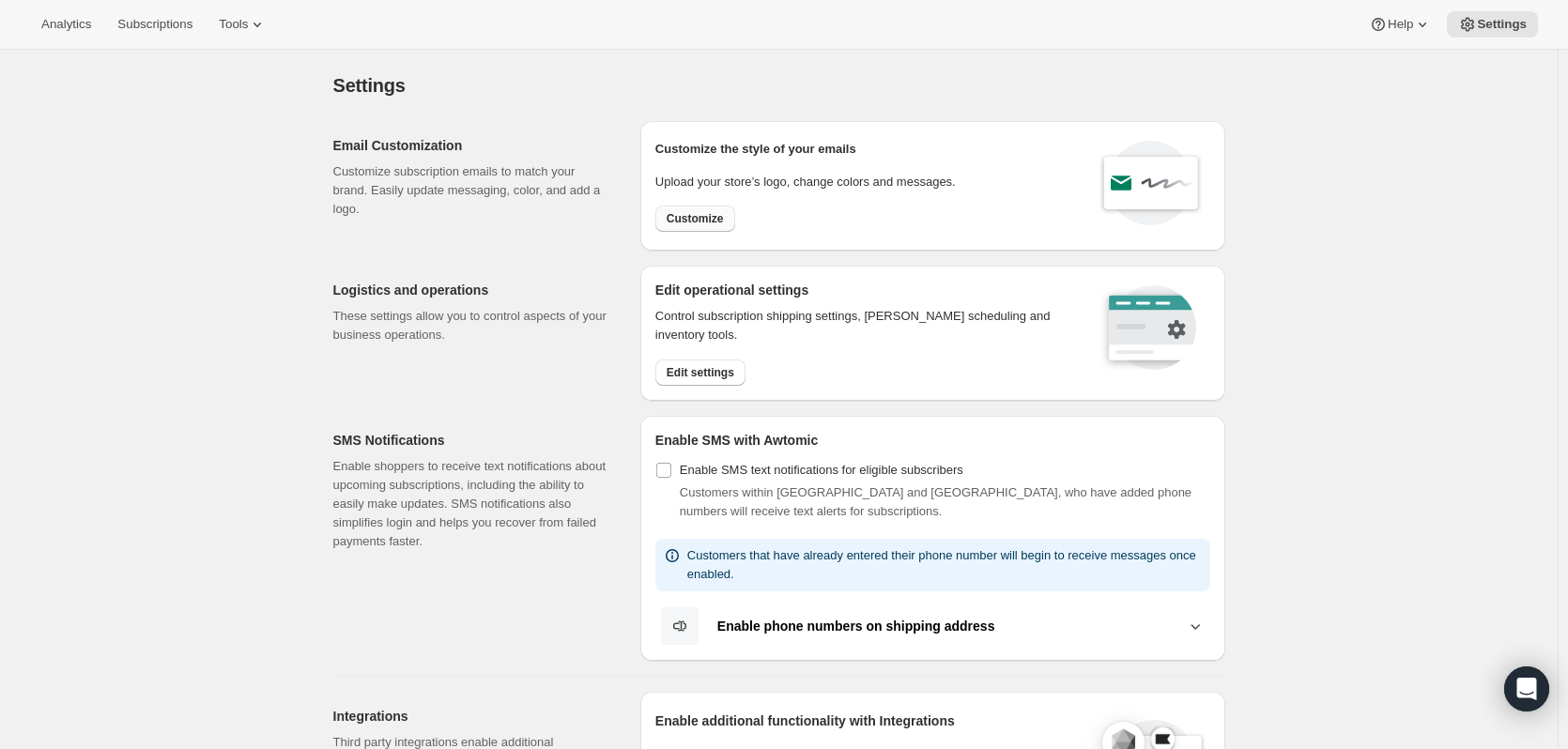
click at [725, 209] on button "Customize" at bounding box center [695, 218] width 80 height 27
select select "subscriptionMessage"
select select "5"
select select "15"
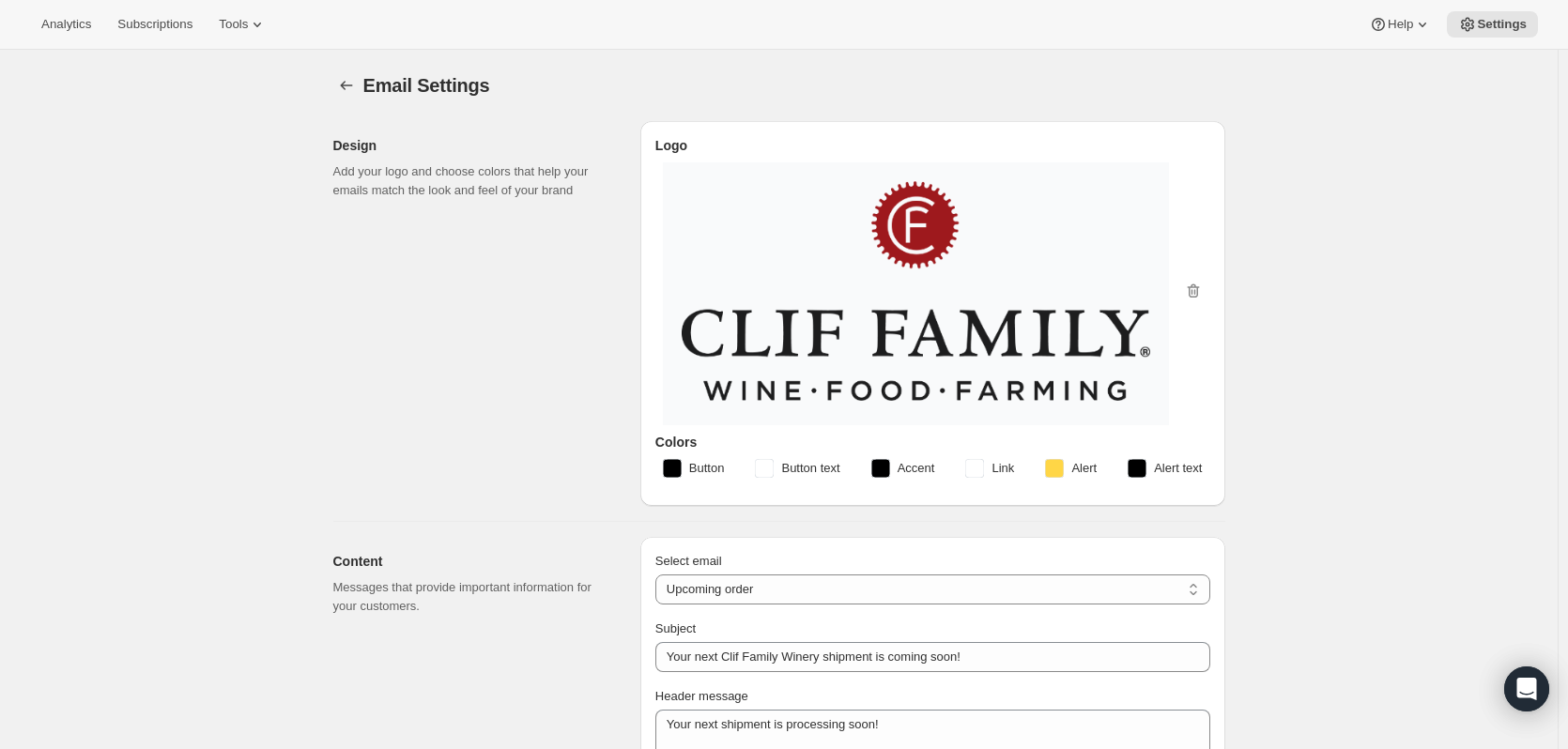
type input "Your next Clif Family Winery shipment is coming soon!"
type textarea "Your next shipment is processing soon!"
select select "7"
select select "10"
type input "Clif Family Winery"
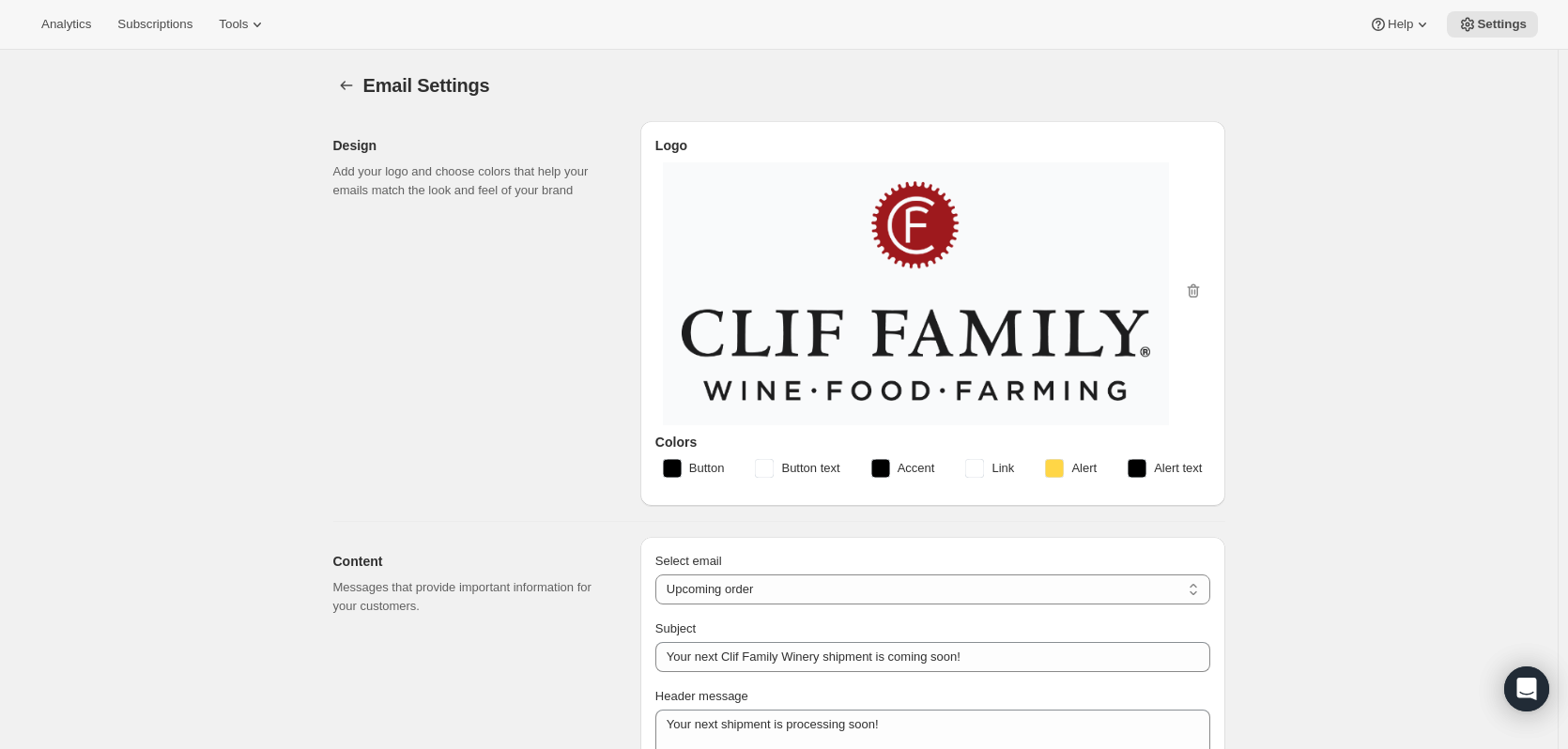
checkbox input "false"
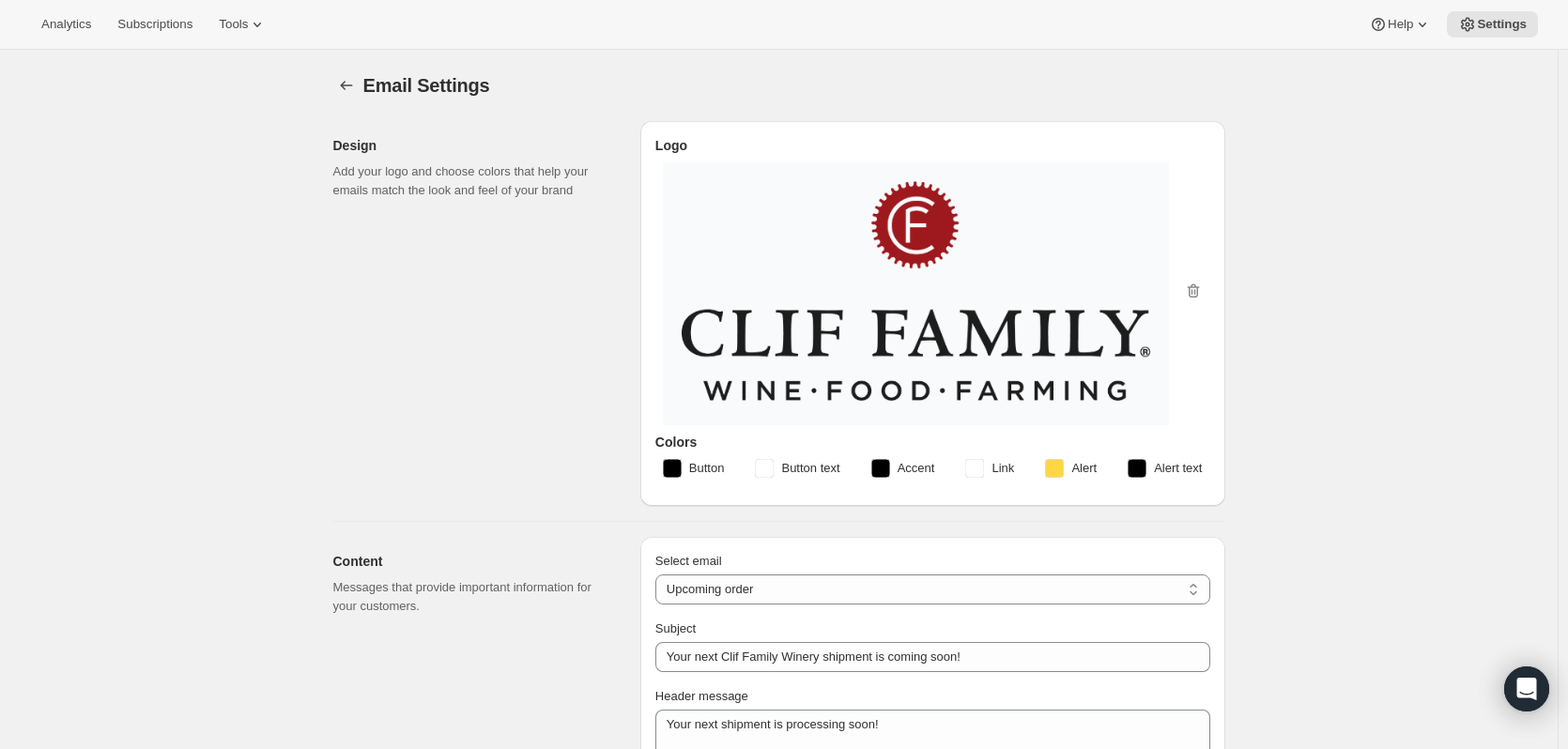
checkbox input "false"
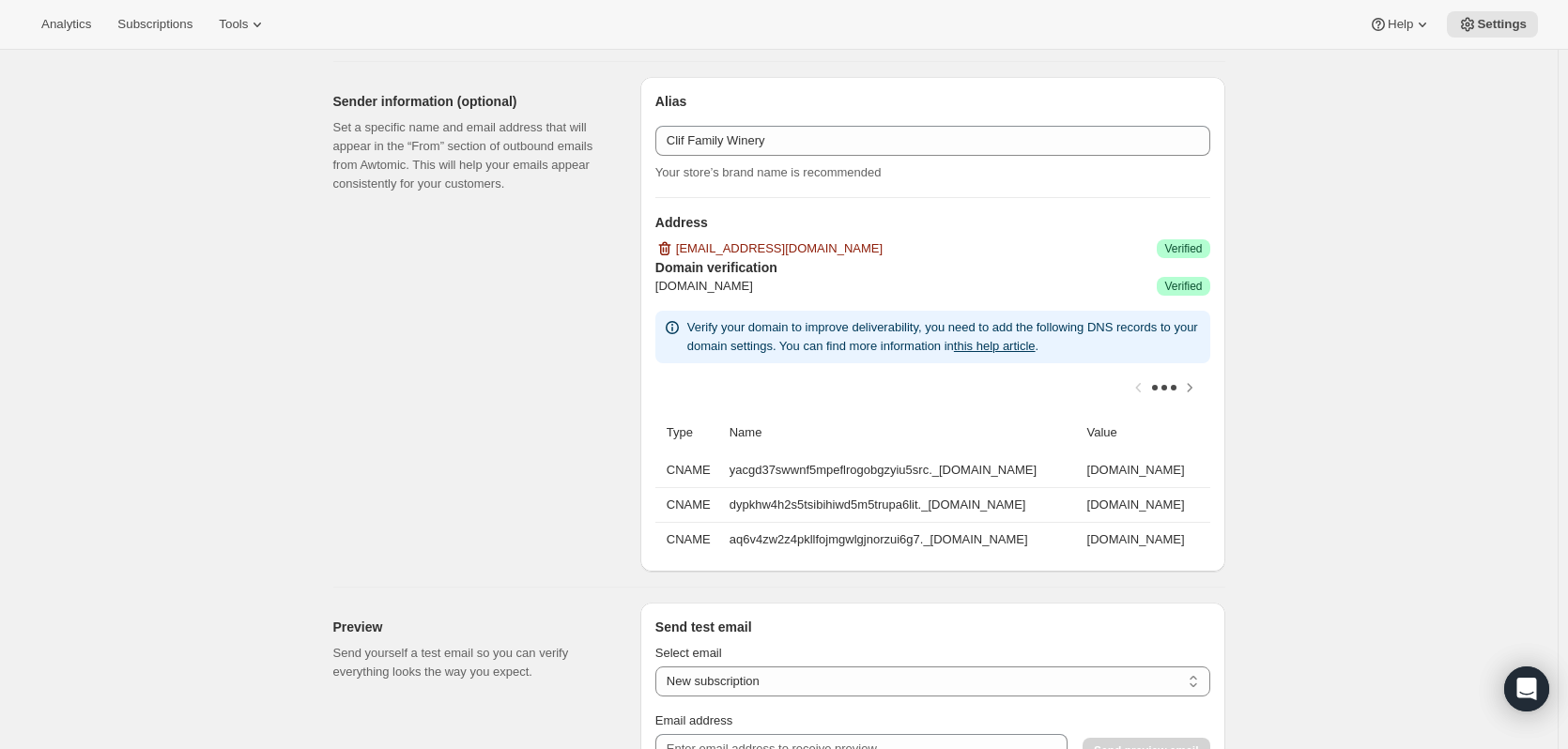
scroll to position [1127, 0]
click at [674, 321] on icon at bounding box center [672, 327] width 19 height 19
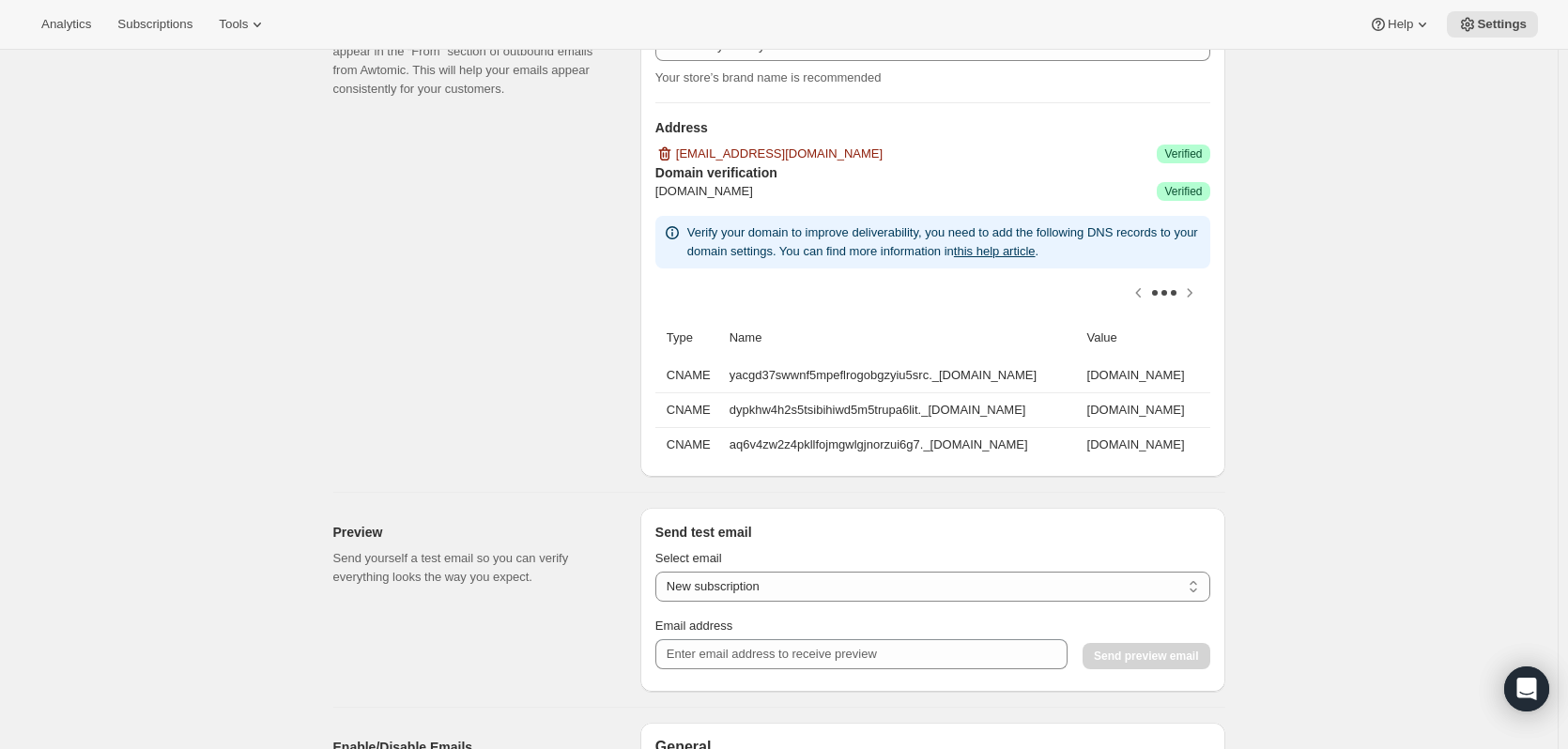
scroll to position [0, 190]
click at [1189, 192] on span "Verified" at bounding box center [1183, 190] width 37 height 15
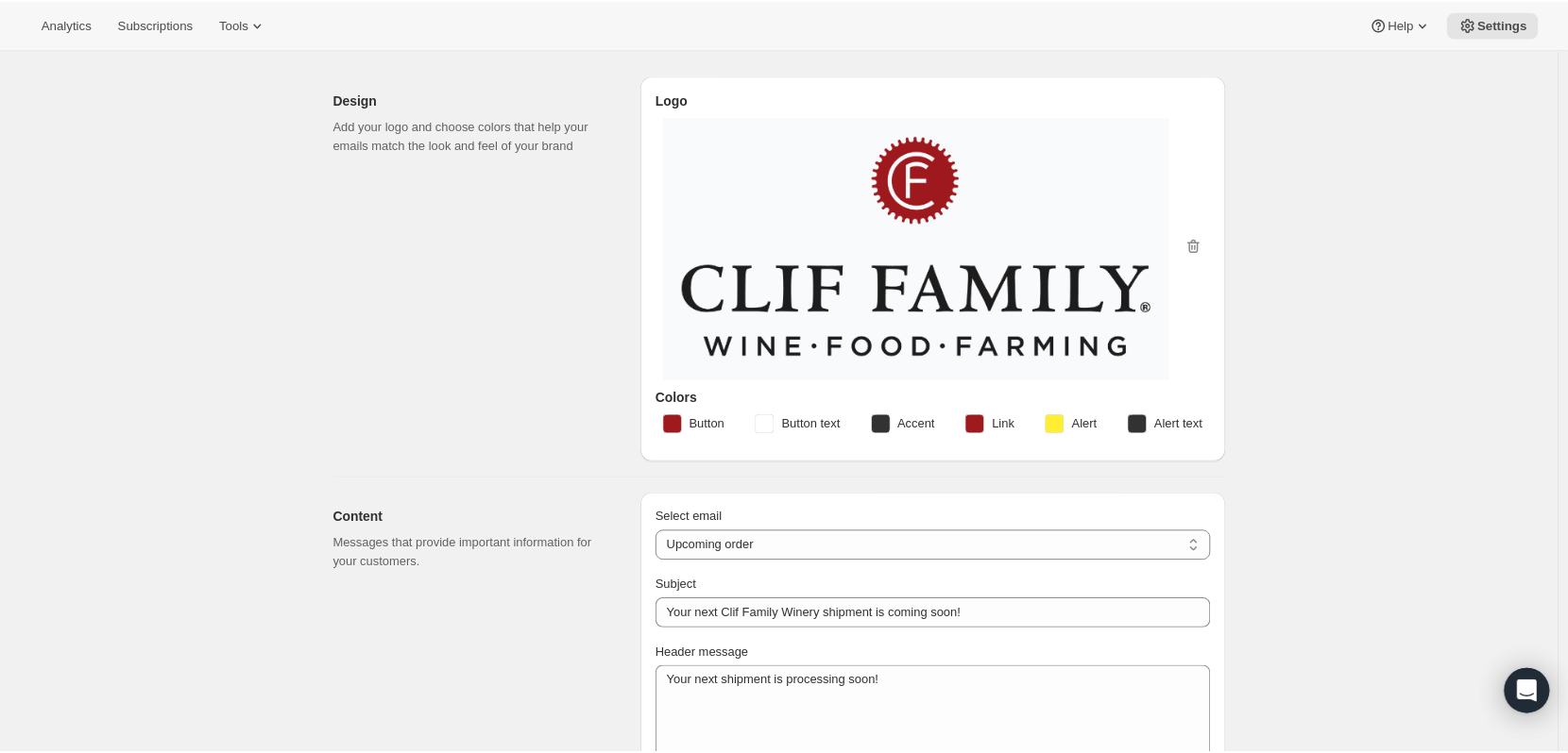
scroll to position [0, 0]
